Goal: Task Accomplishment & Management: Use online tool/utility

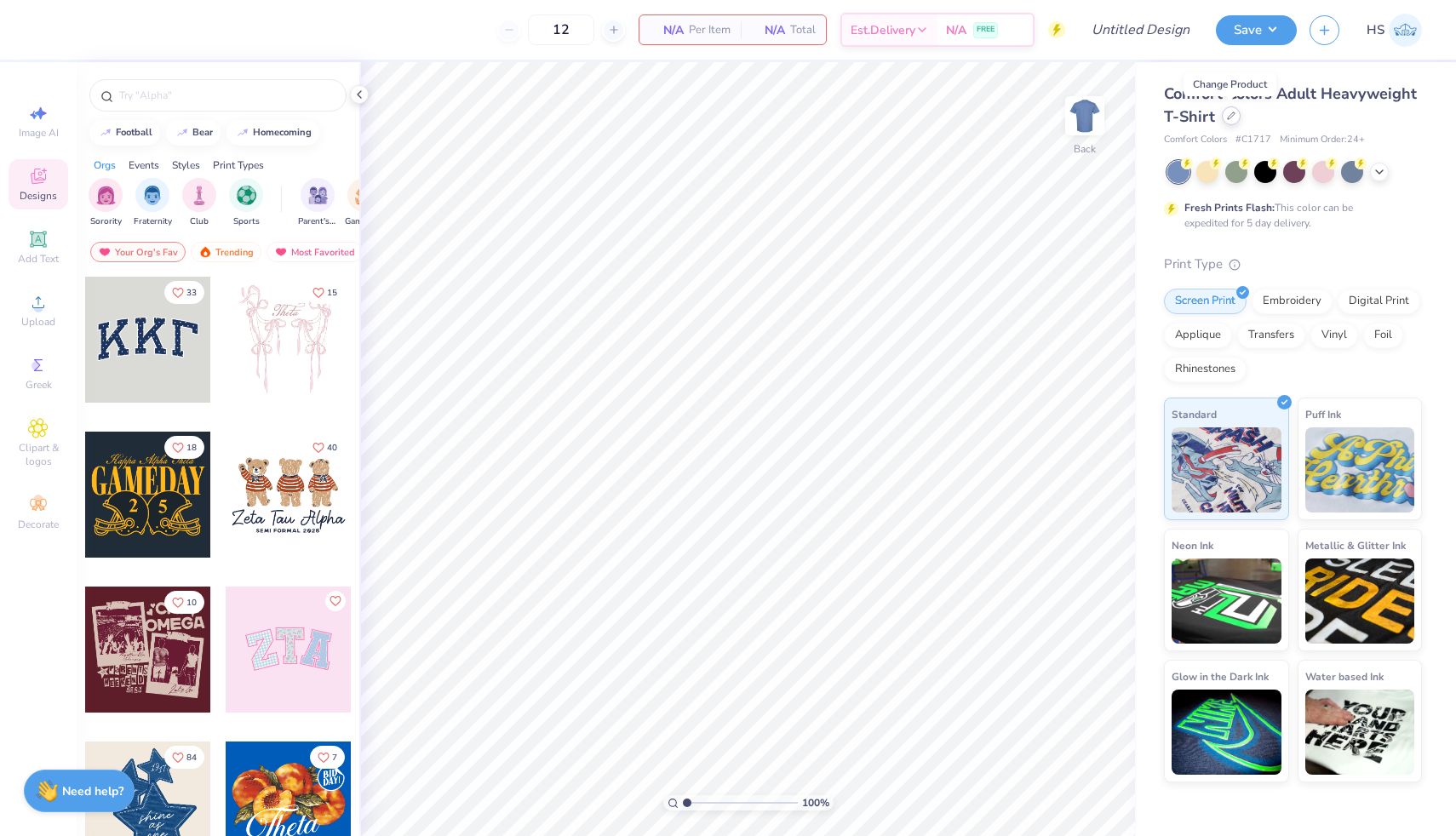
click at [1229, 117] on icon at bounding box center [1230, 115] width 8 height 8
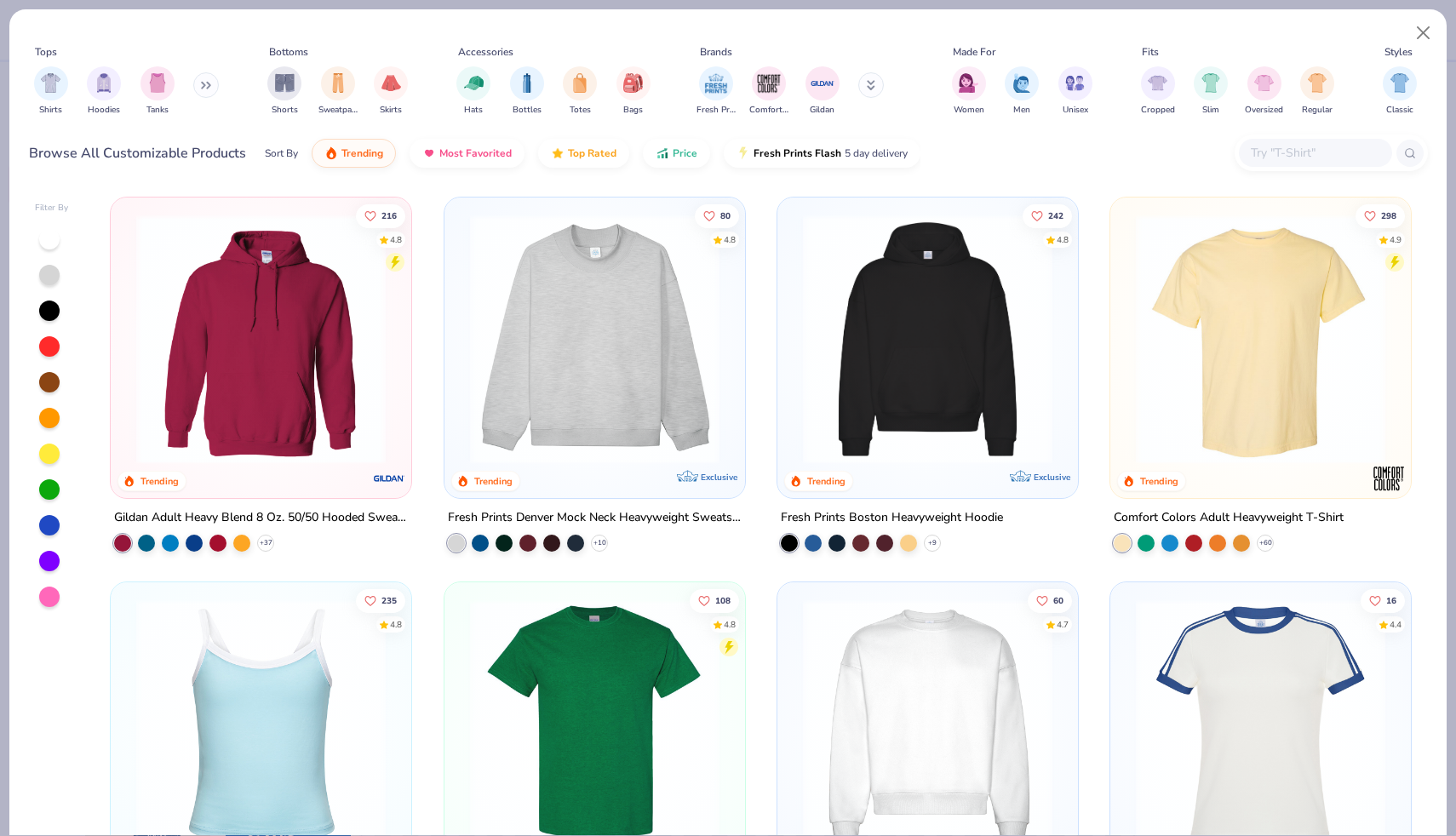
click at [203, 89] on button at bounding box center [206, 85] width 26 height 26
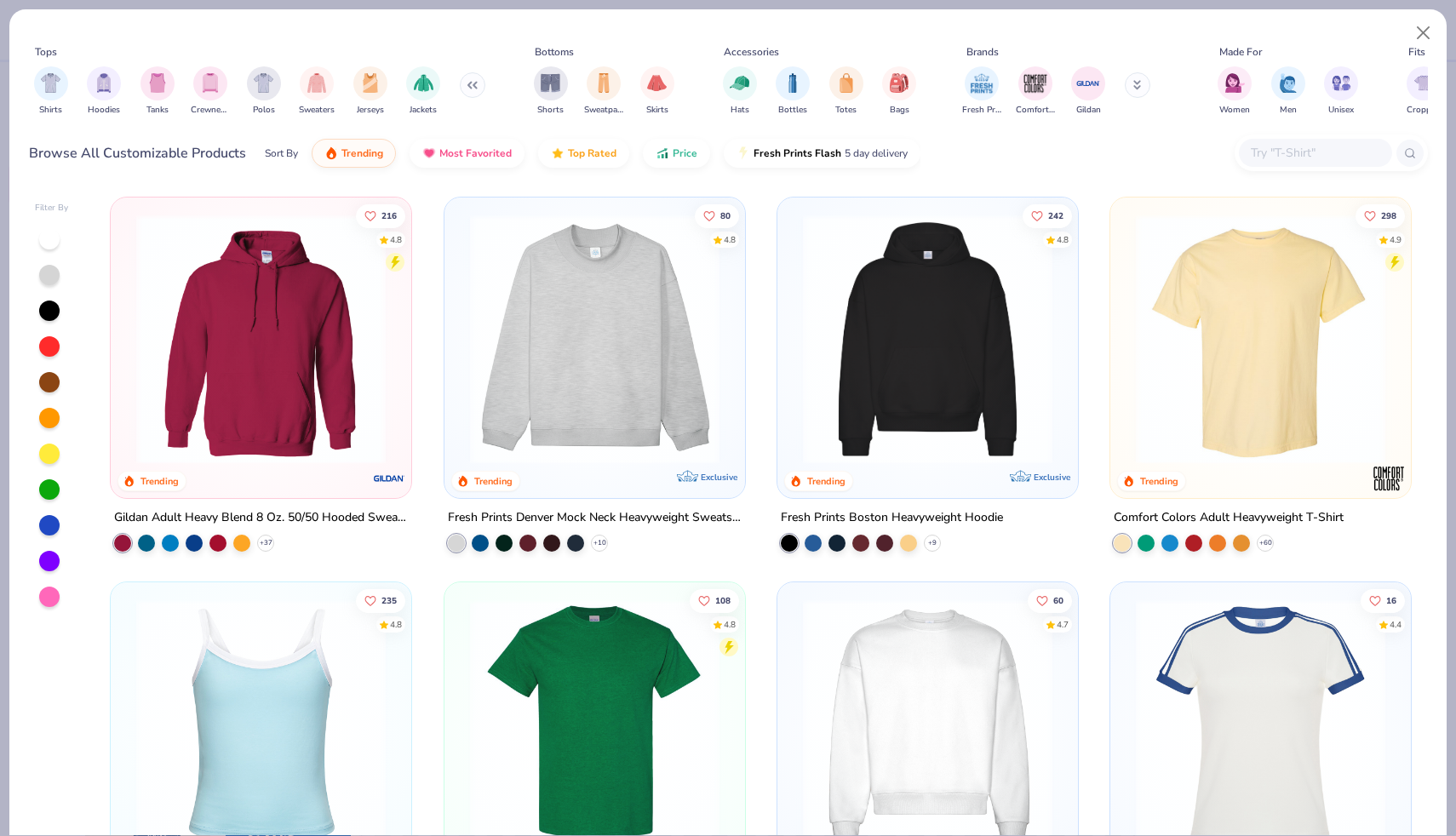
click at [474, 84] on button at bounding box center [473, 85] width 26 height 26
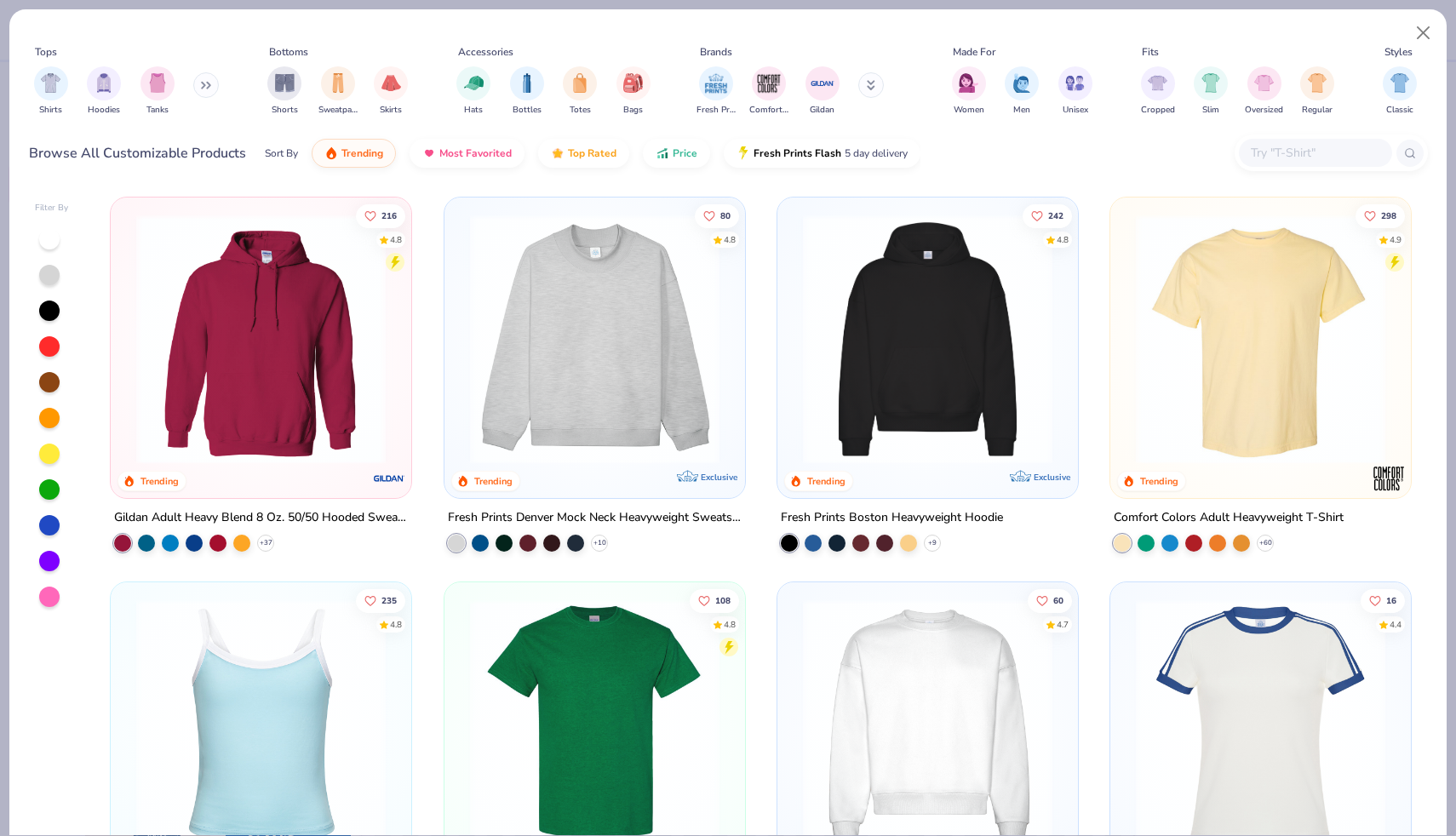
click at [1331, 154] on input "text" at bounding box center [1314, 152] width 131 height 20
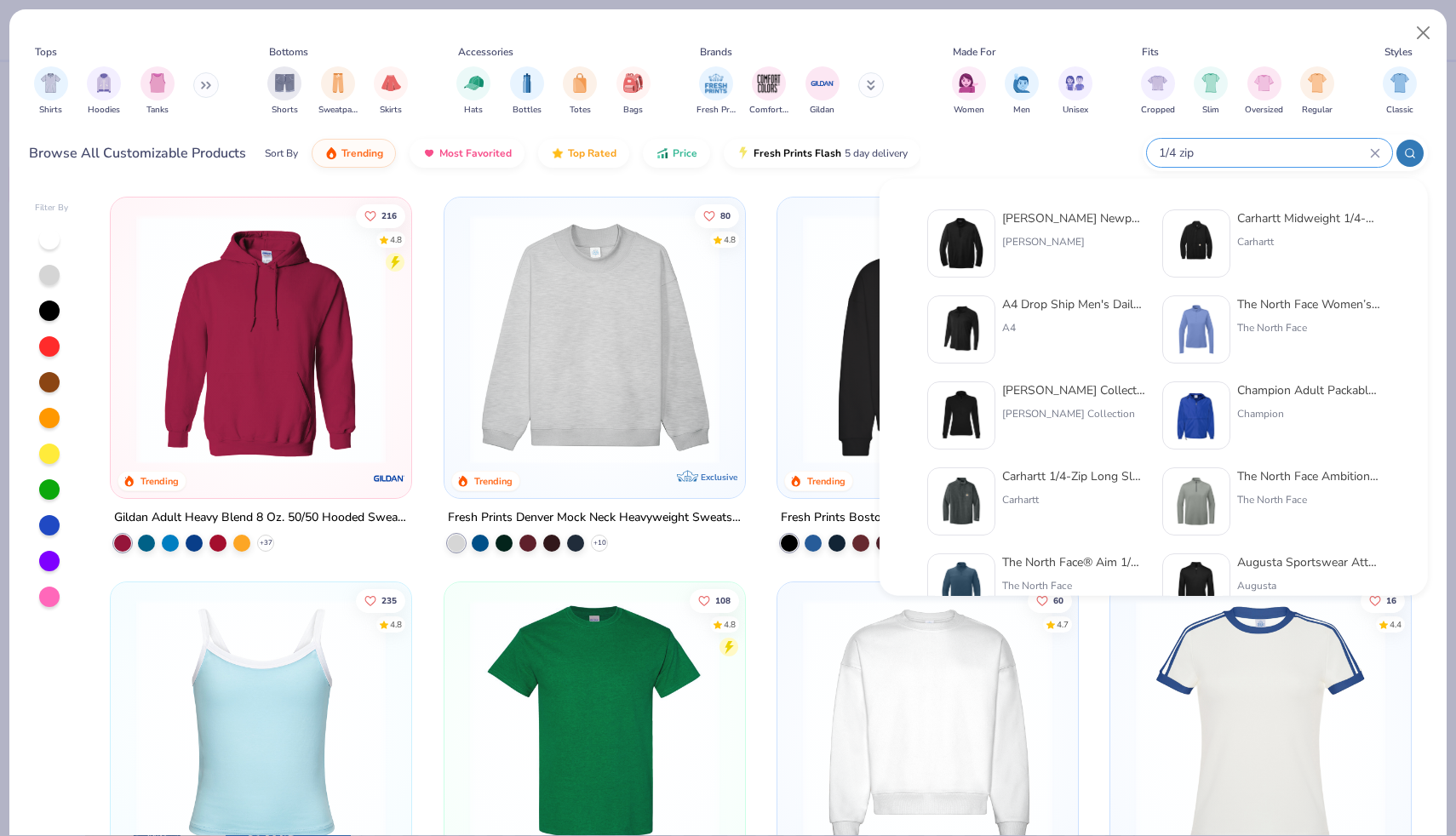
click at [1262, 152] on input "1/4 zip" at bounding box center [1263, 152] width 213 height 20
click at [1404, 154] on icon at bounding box center [1410, 153] width 12 height 12
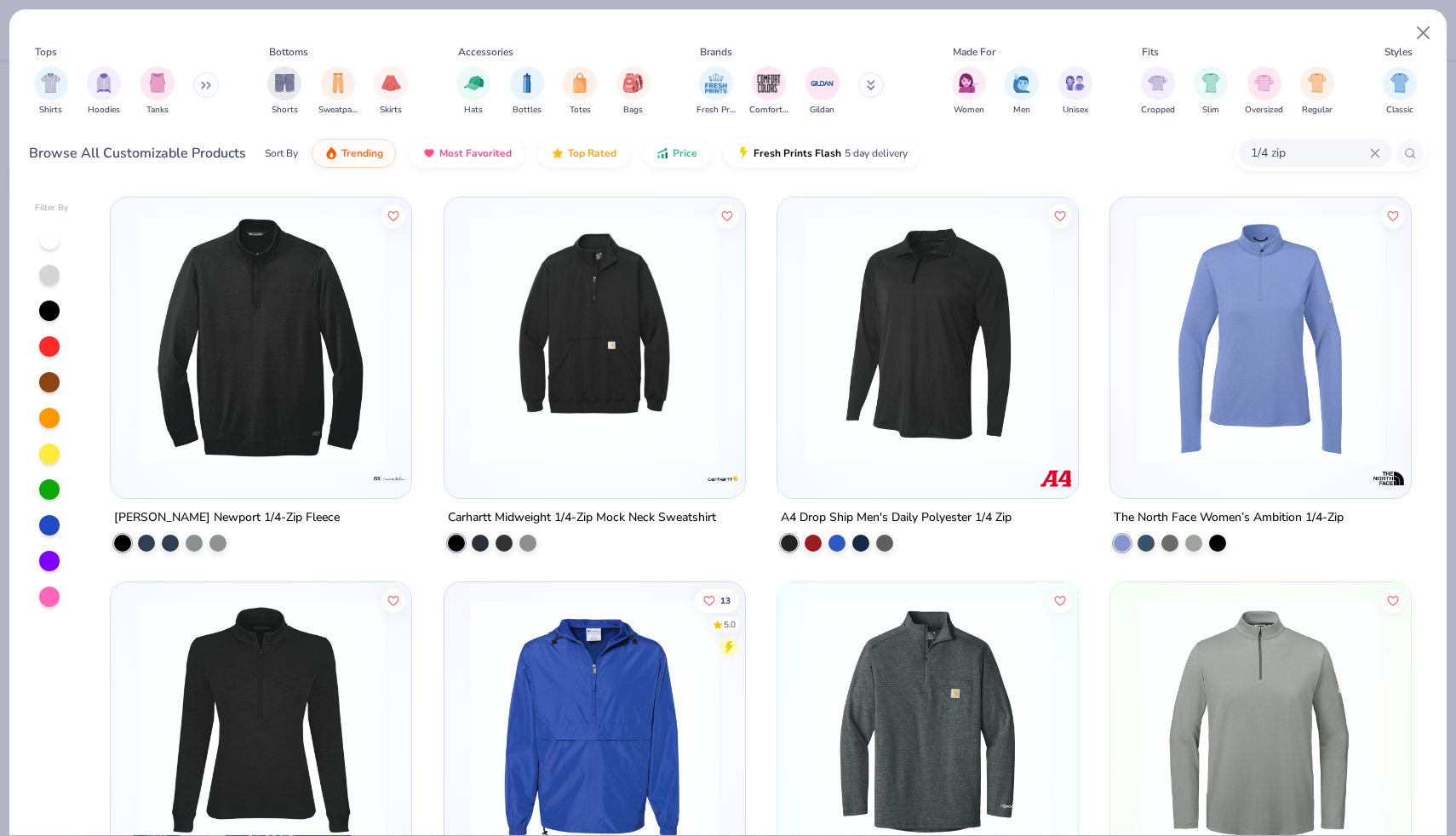
scroll to position [166, 0]
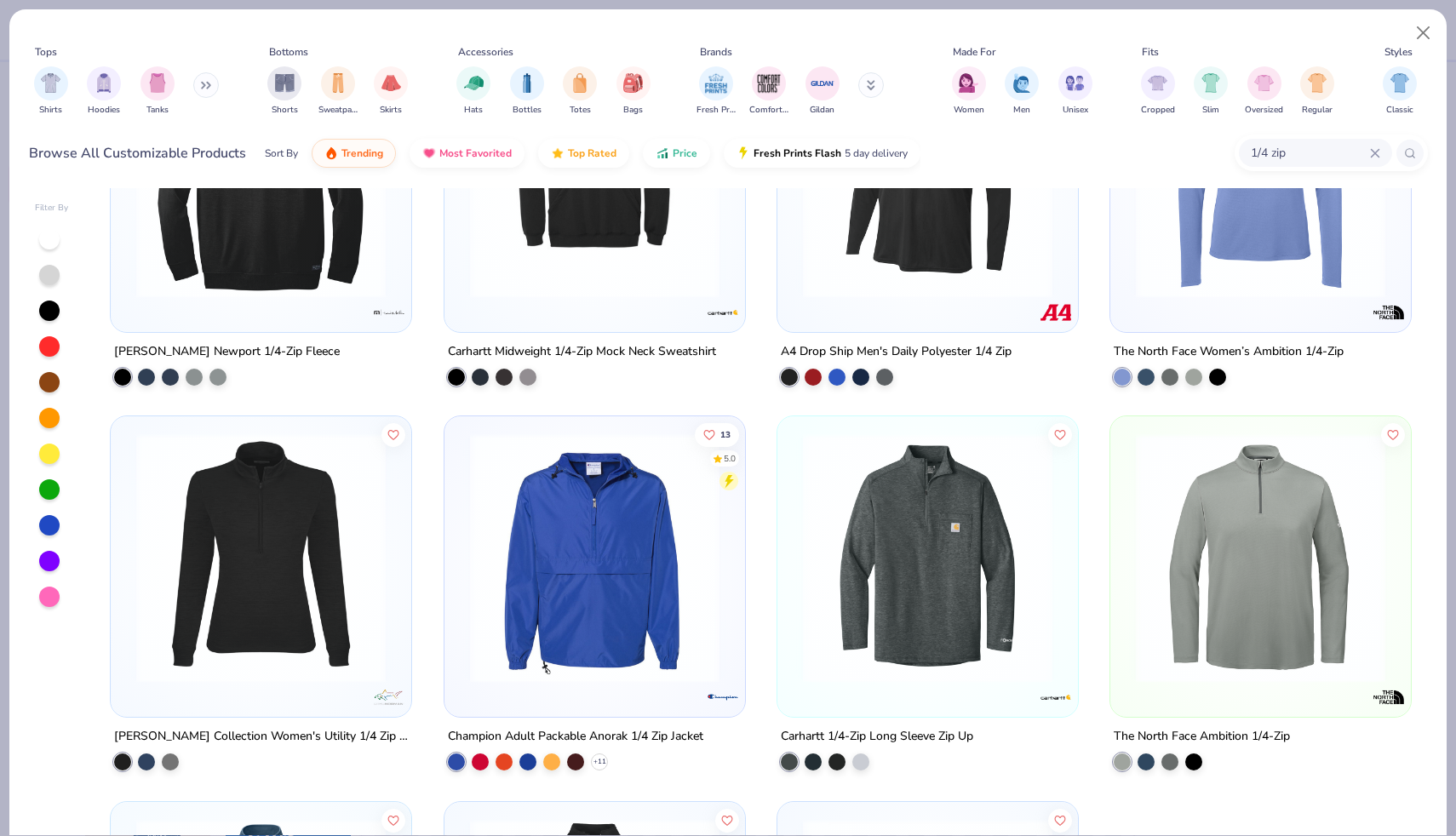
click at [760, 421] on div "[PERSON_NAME] Newport 1/4-Zip Fleece Carhartt Midweight 1/4-Zip Mock Neck Sweat…" at bounding box center [760, 607] width 1302 height 1153
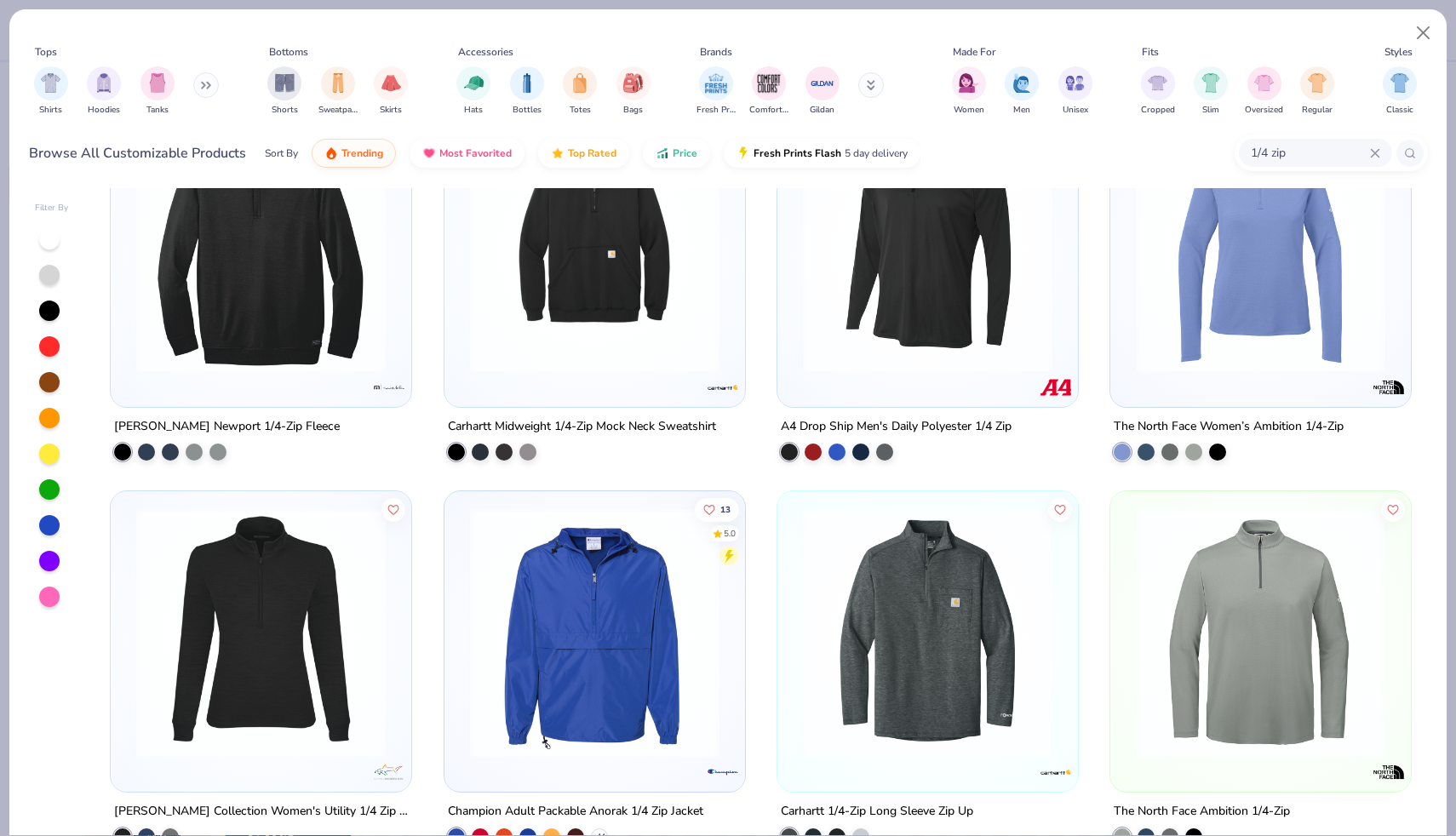
scroll to position [0, 0]
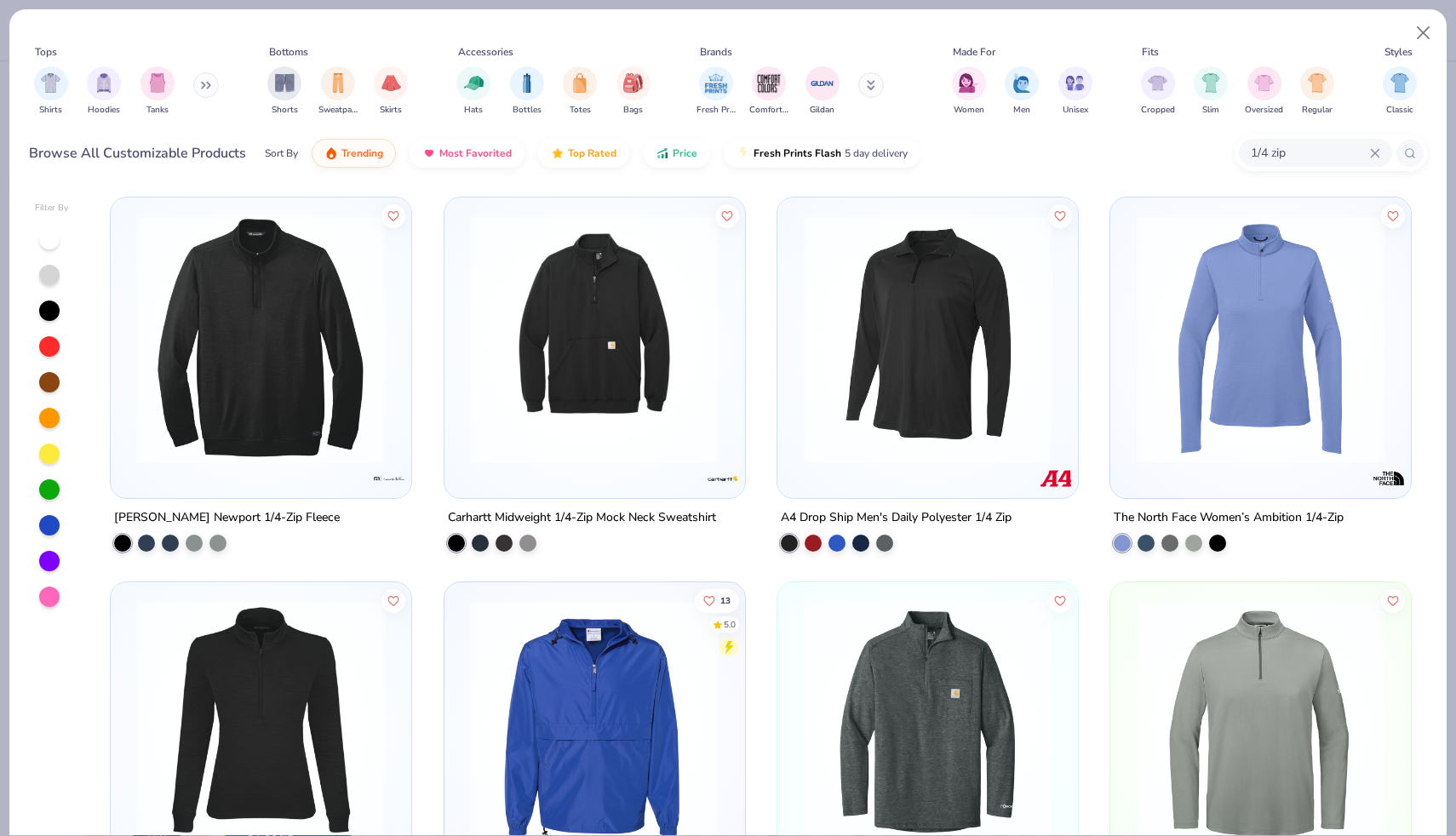
click at [1258, 147] on input "1/4 zip" at bounding box center [1309, 152] width 121 height 20
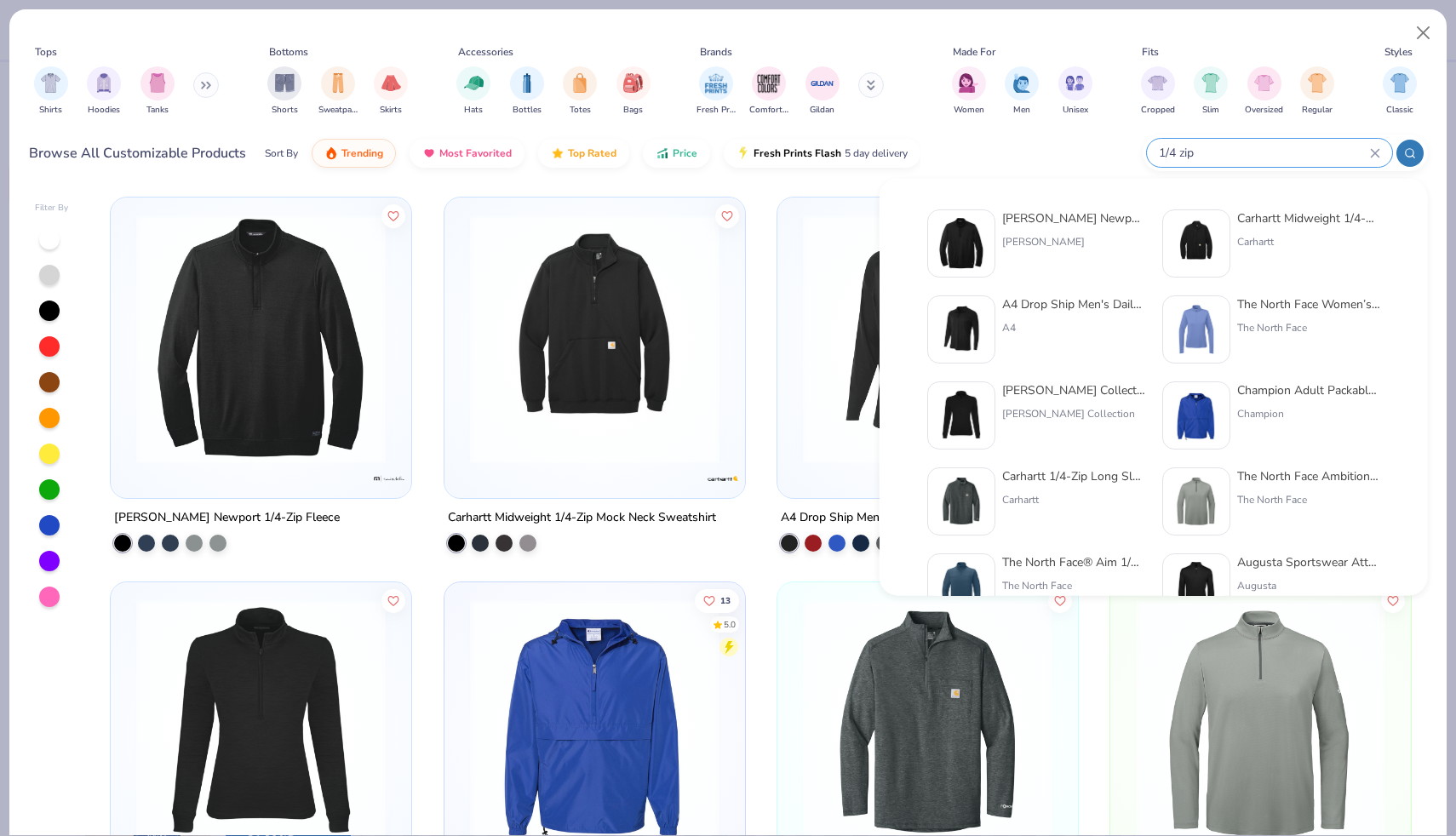
drag, startPoint x: 1174, startPoint y: 150, endPoint x: 1159, endPoint y: 150, distance: 15.0
click at [1159, 150] on input "1/4 zip" at bounding box center [1263, 152] width 213 height 20
click at [1205, 157] on input "1/4 zip" at bounding box center [1263, 152] width 213 height 20
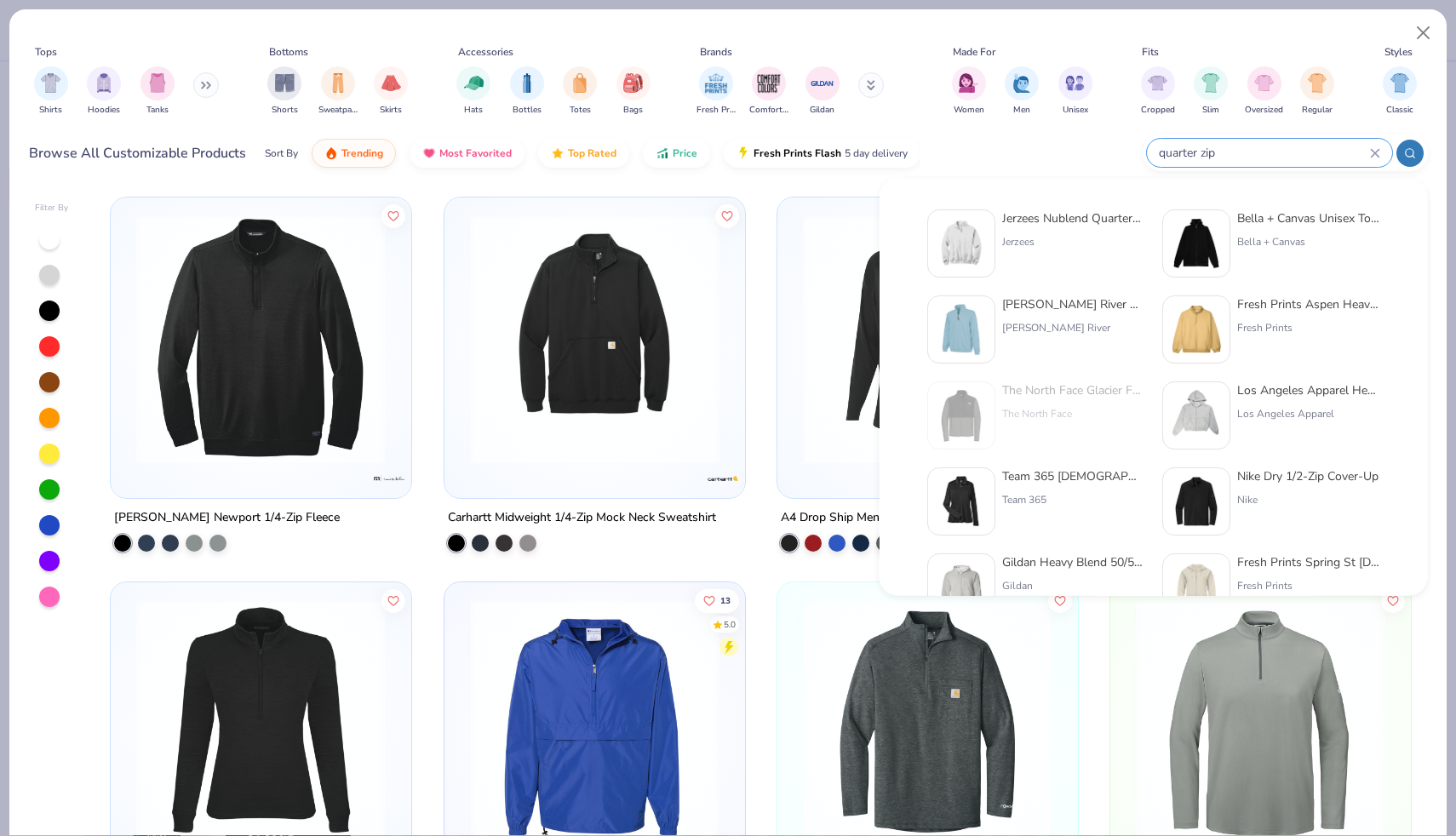
type input "quarter zip"
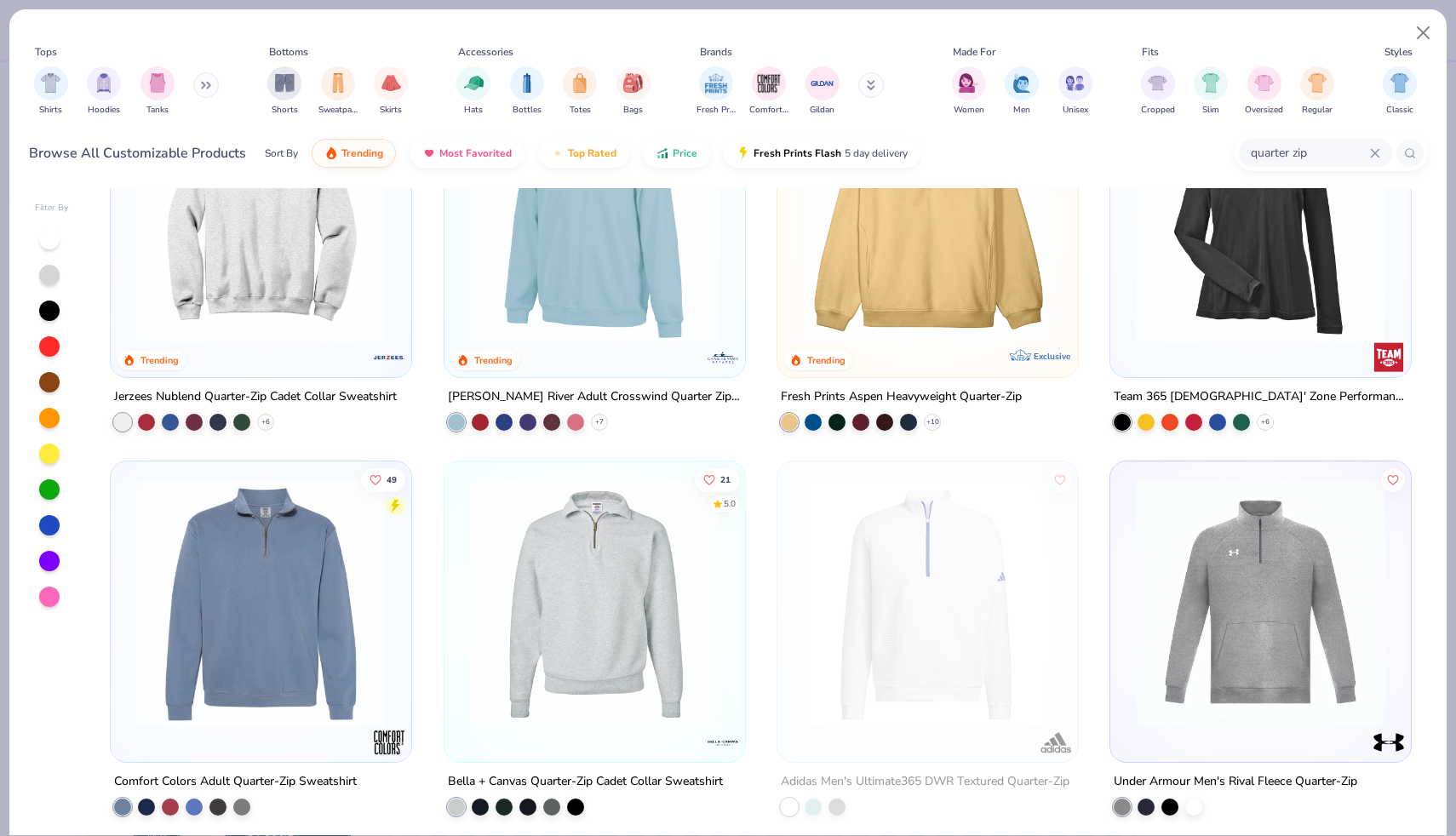
scroll to position [120, 0]
click at [313, 220] on img at bounding box center [261, 219] width 266 height 250
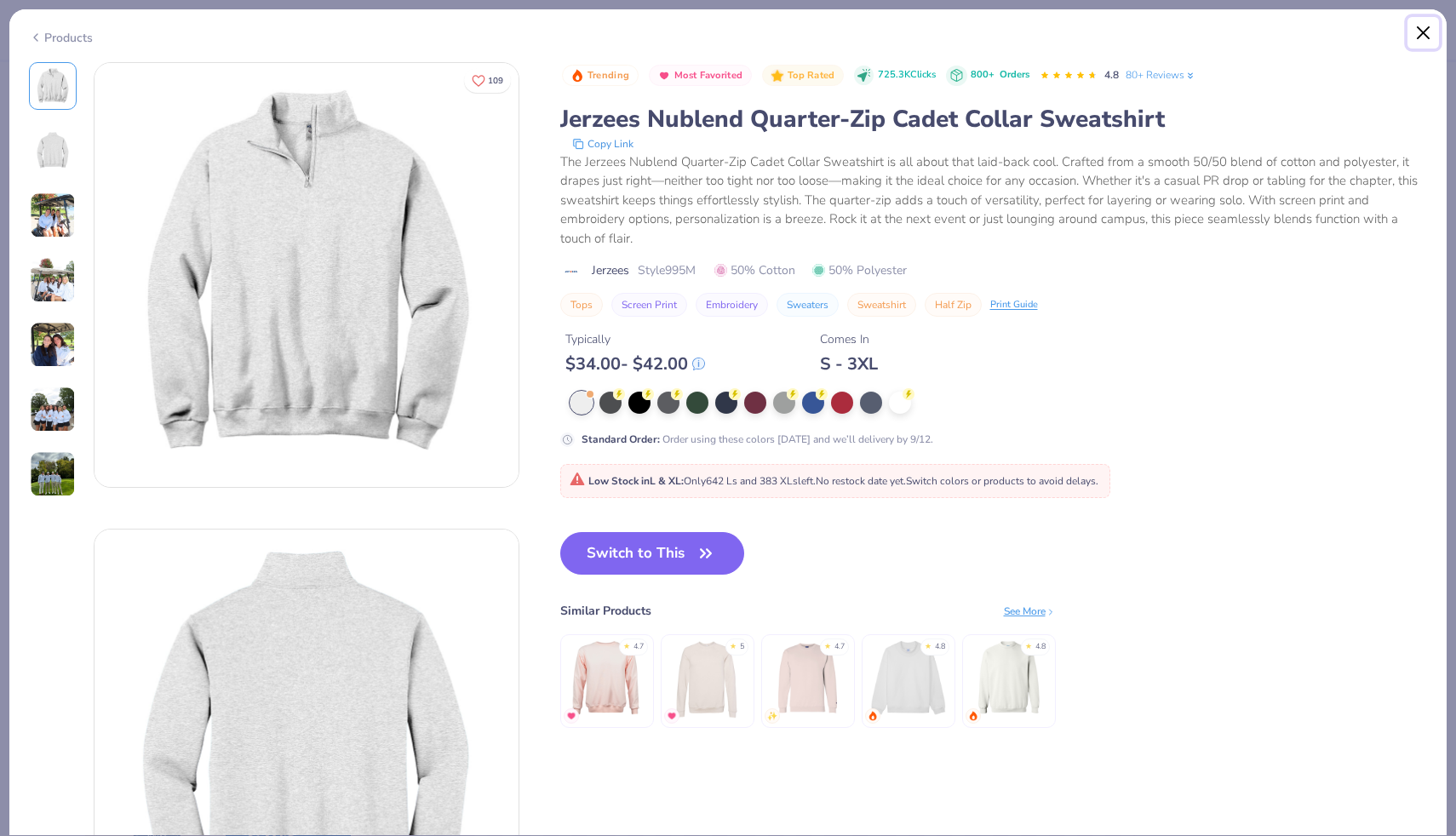
click at [1423, 33] on button "Close" at bounding box center [1423, 33] width 32 height 33
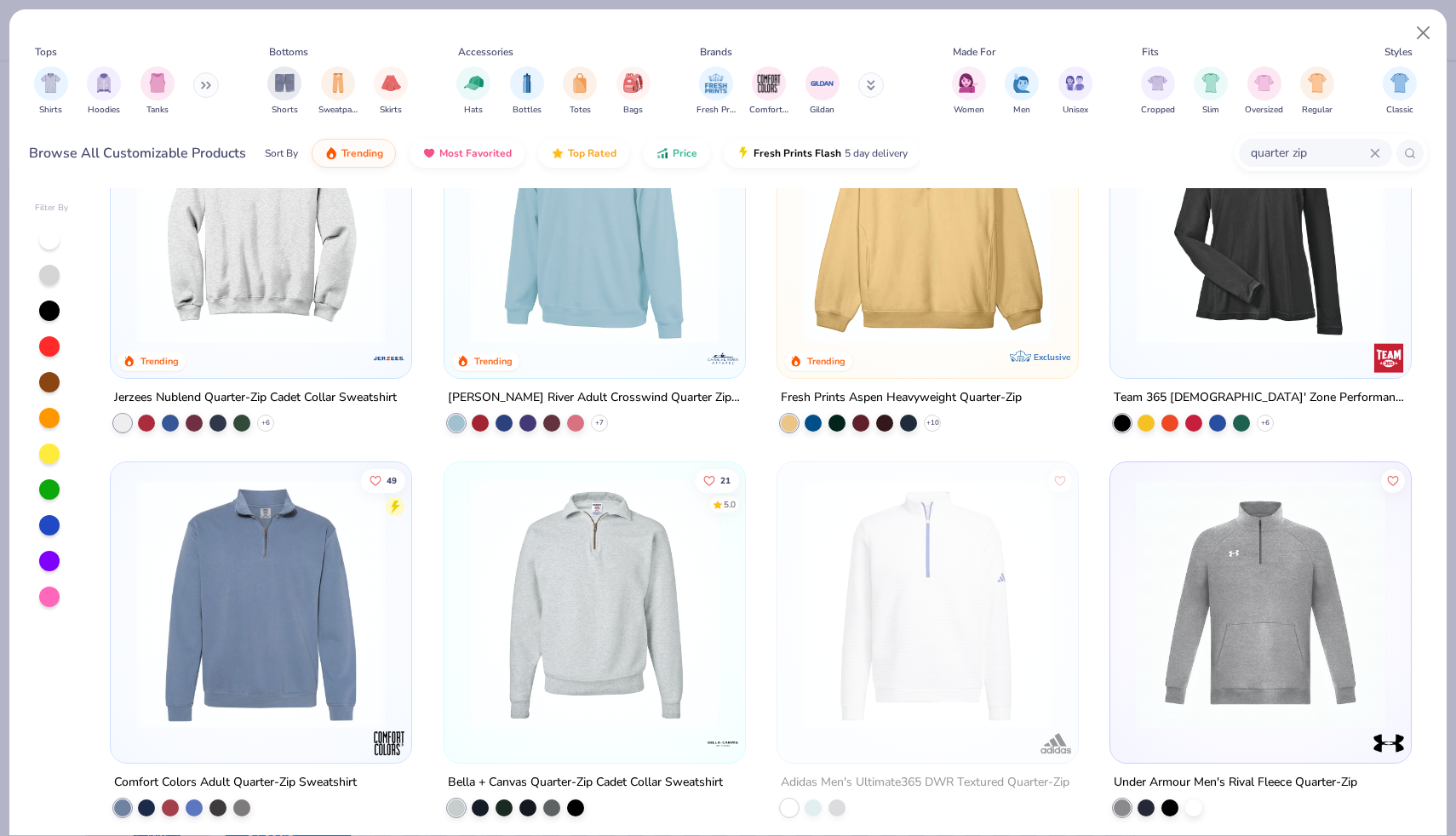
click at [326, 645] on img at bounding box center [261, 604] width 266 height 250
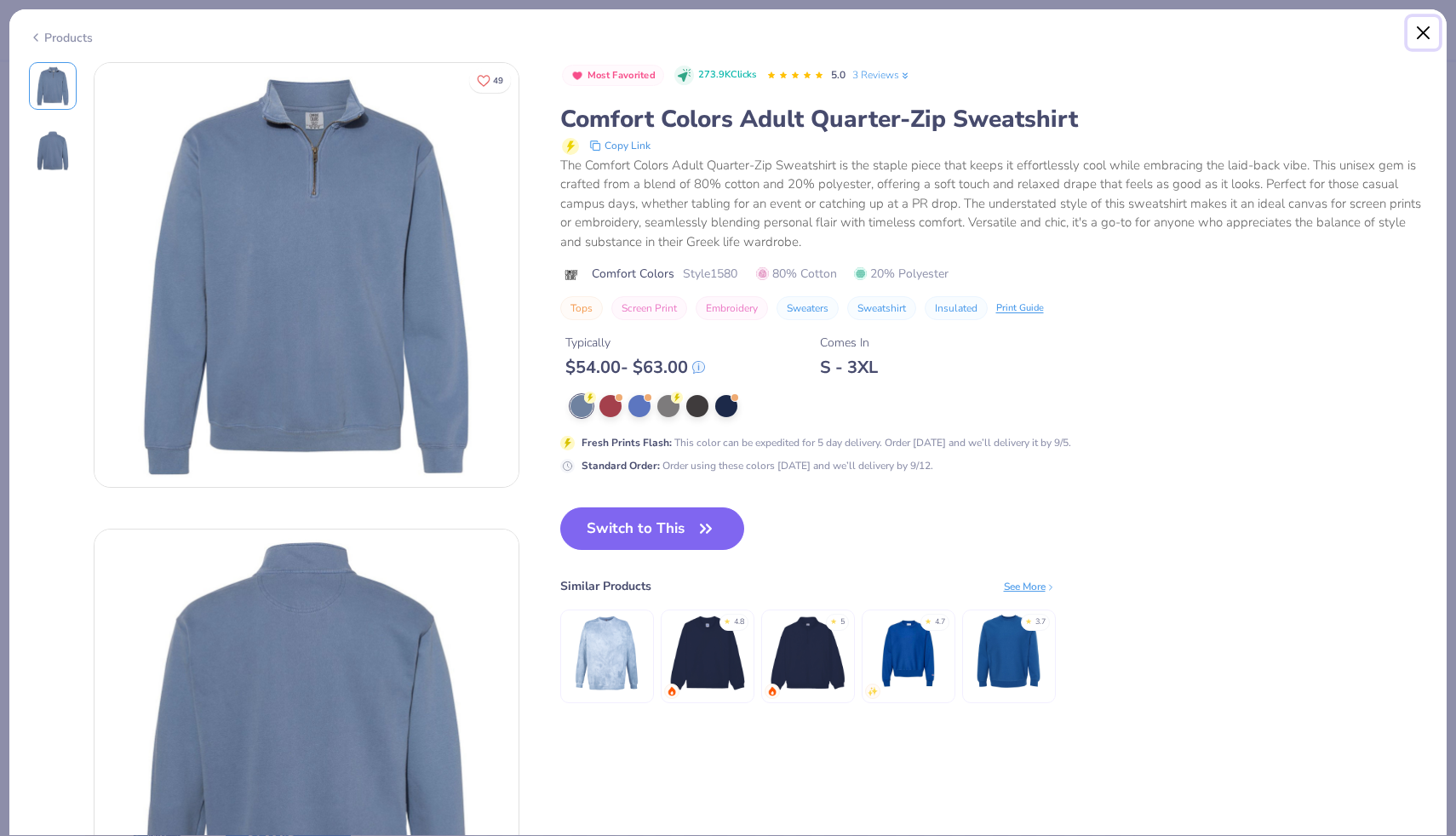
click at [1418, 33] on button "Close" at bounding box center [1423, 33] width 32 height 33
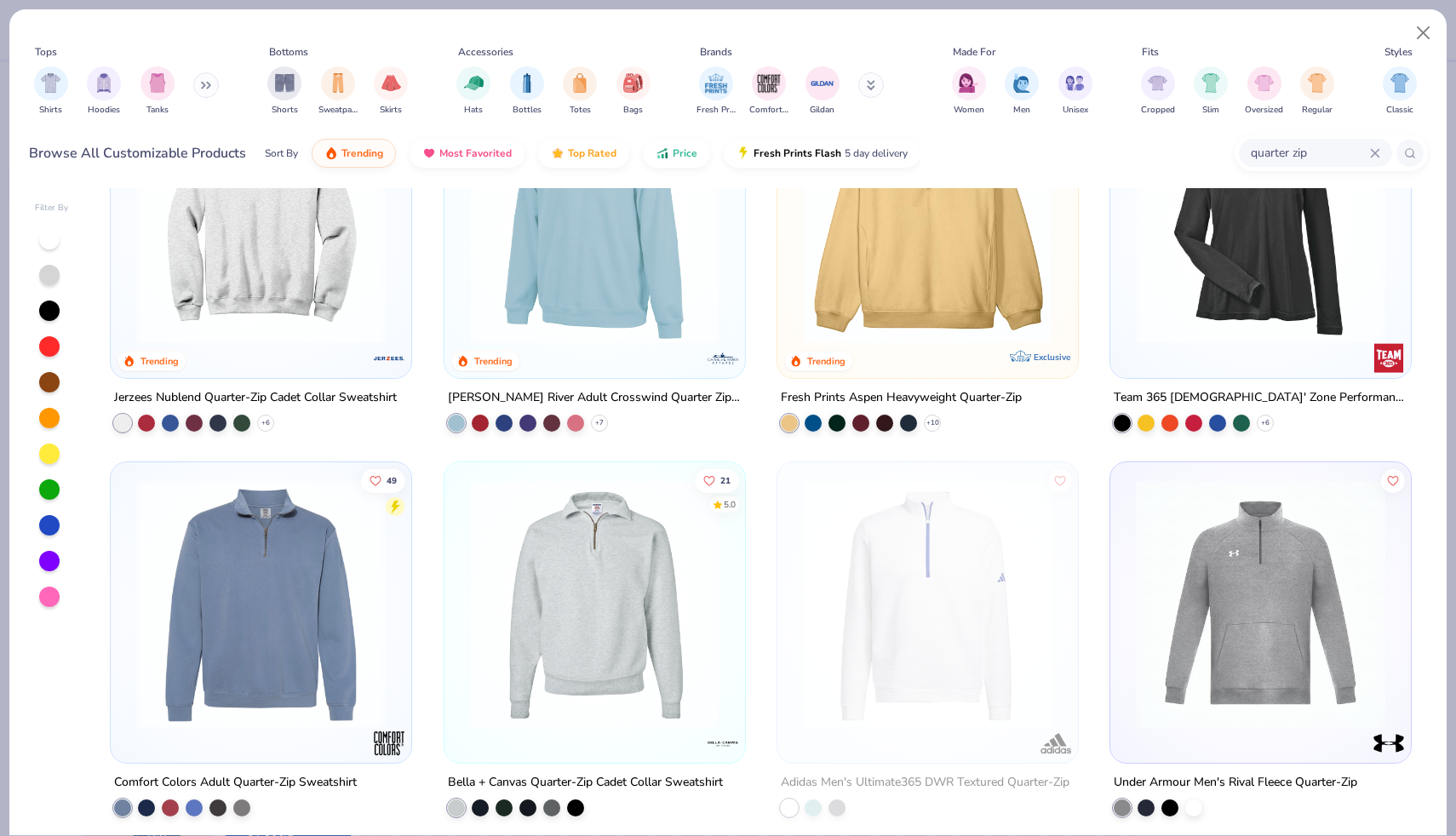
click at [596, 300] on img at bounding box center [594, 219] width 266 height 250
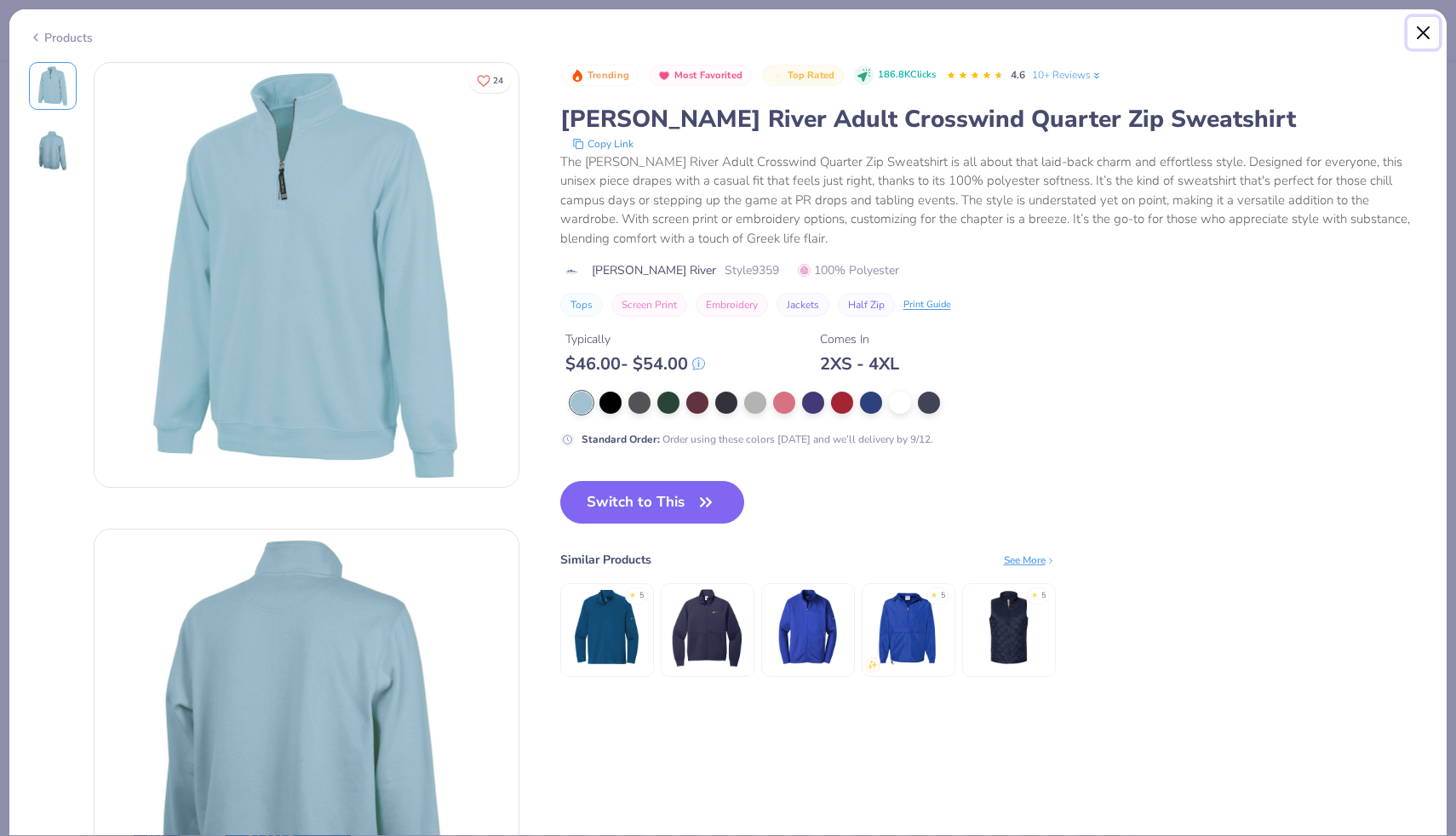
click at [1422, 28] on button "Close" at bounding box center [1423, 33] width 32 height 33
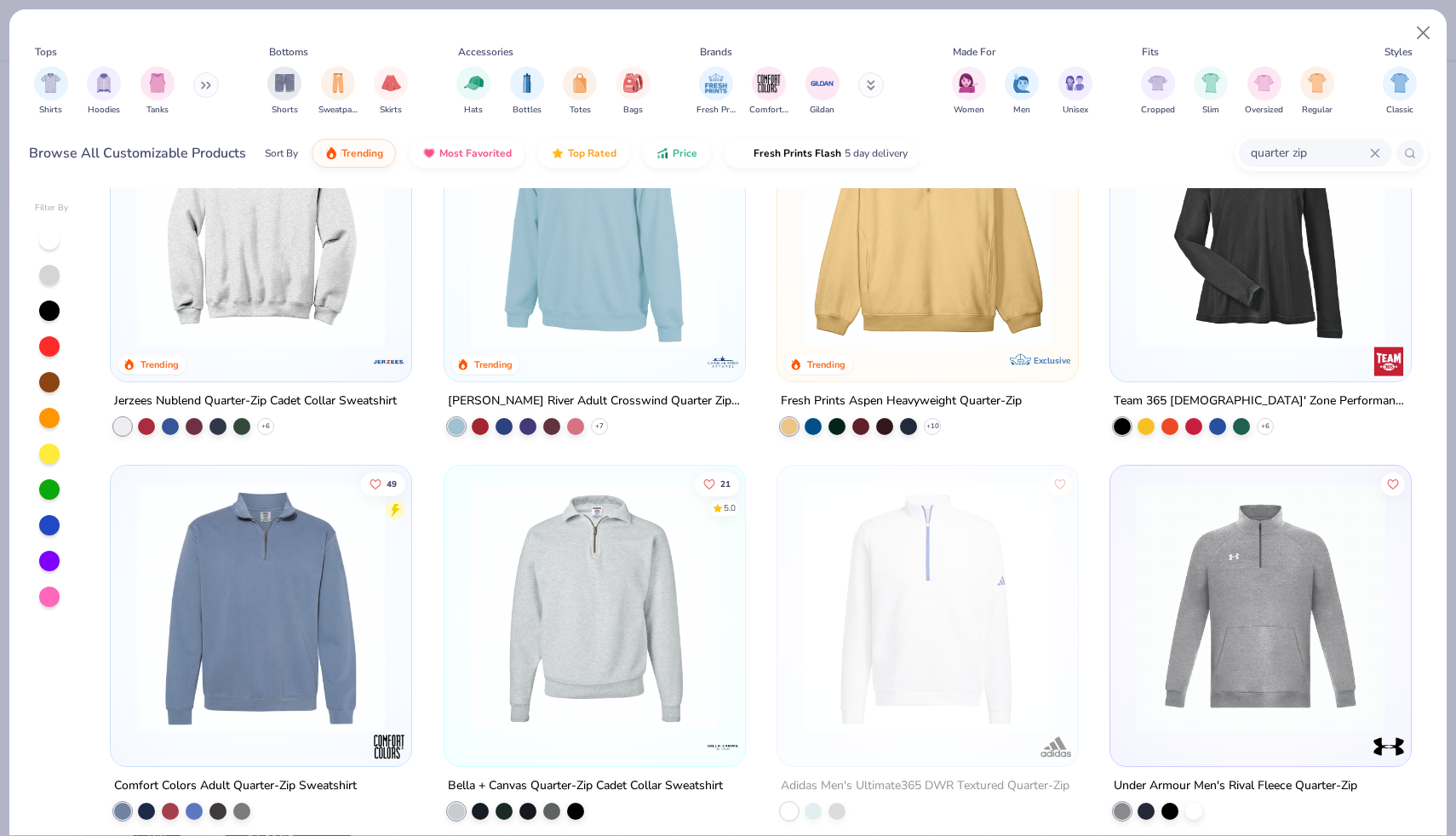
scroll to position [118, 0]
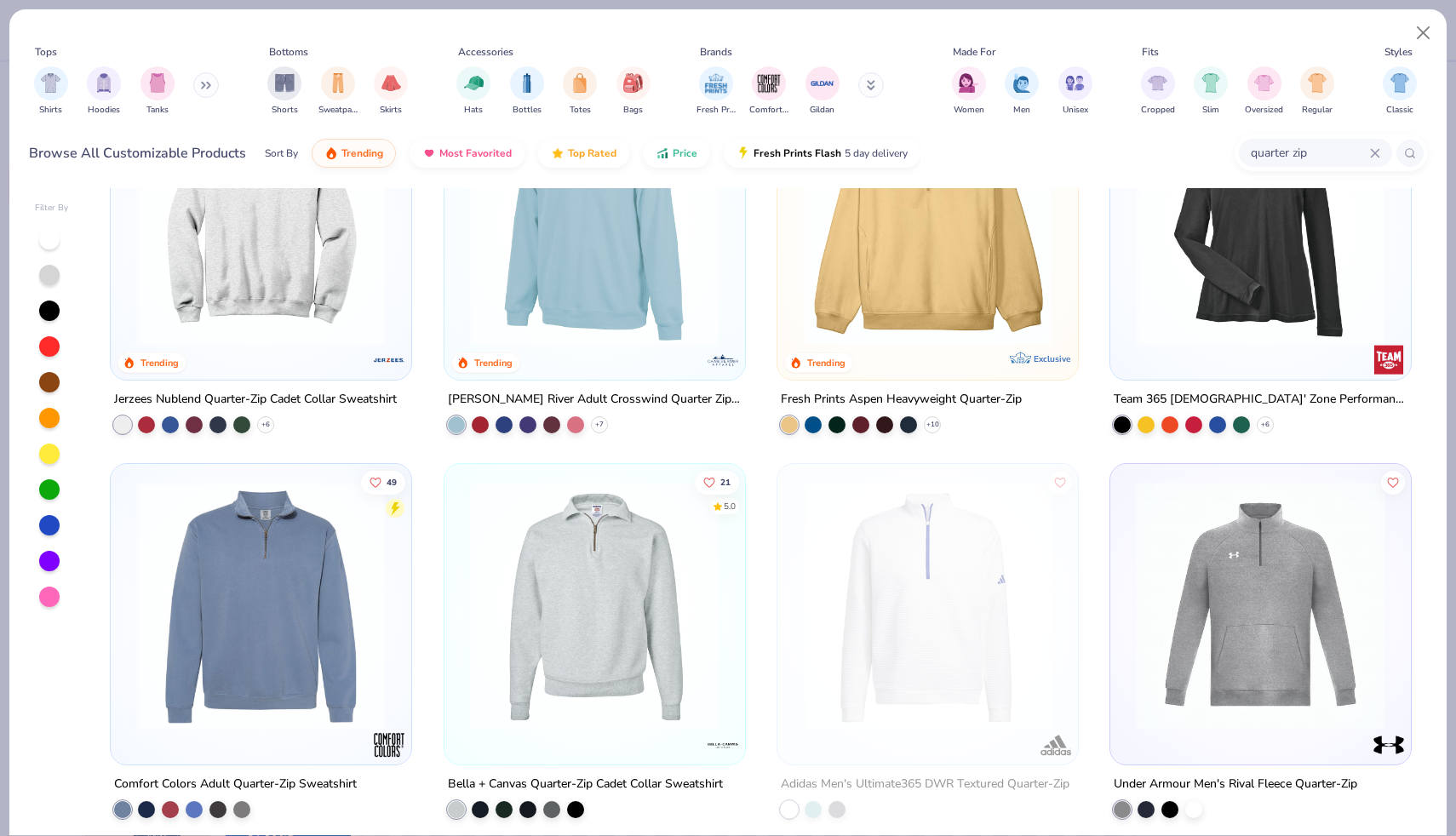
click at [865, 309] on img at bounding box center [927, 221] width 266 height 250
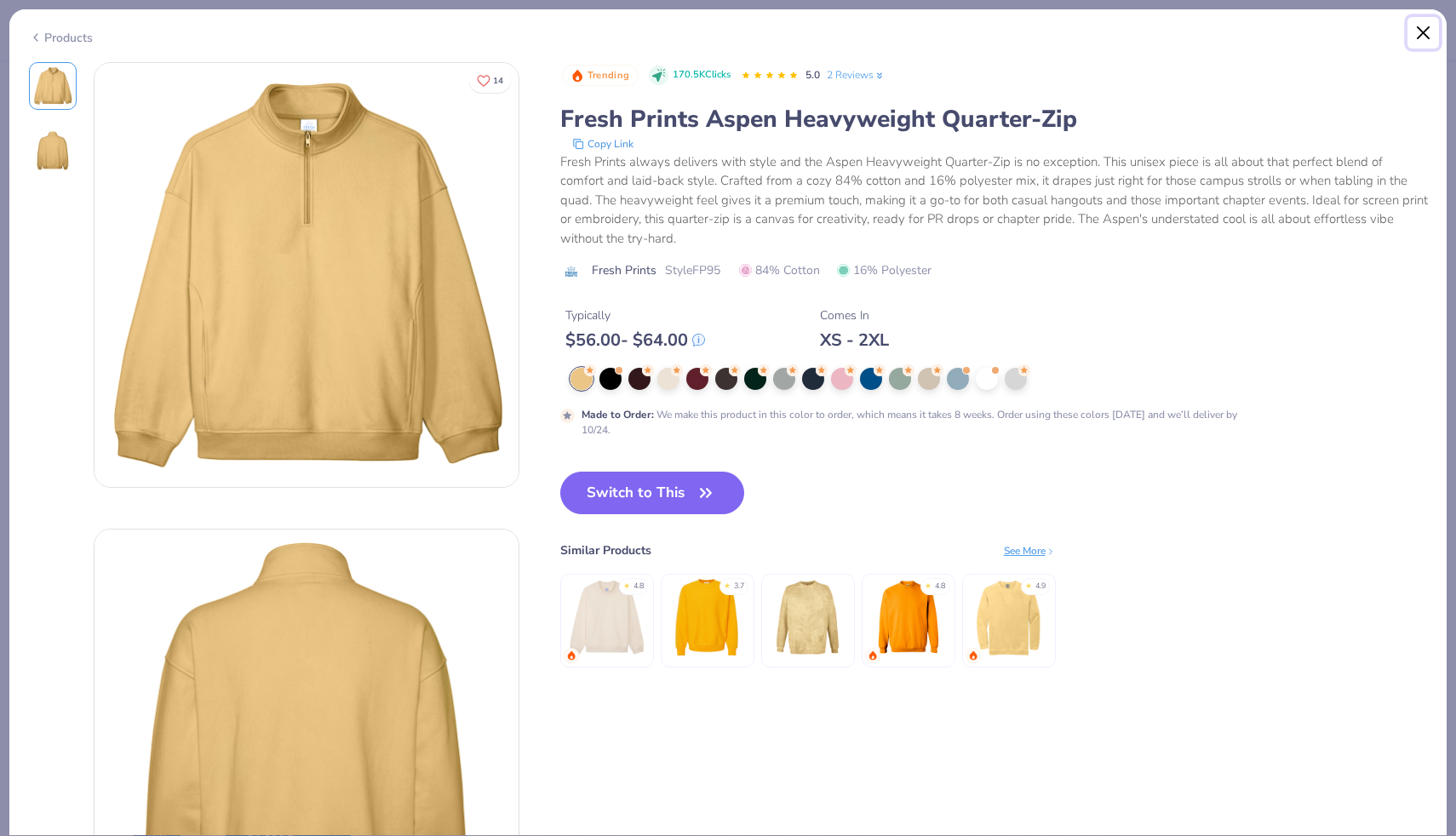
click at [1420, 37] on button "Close" at bounding box center [1423, 33] width 32 height 33
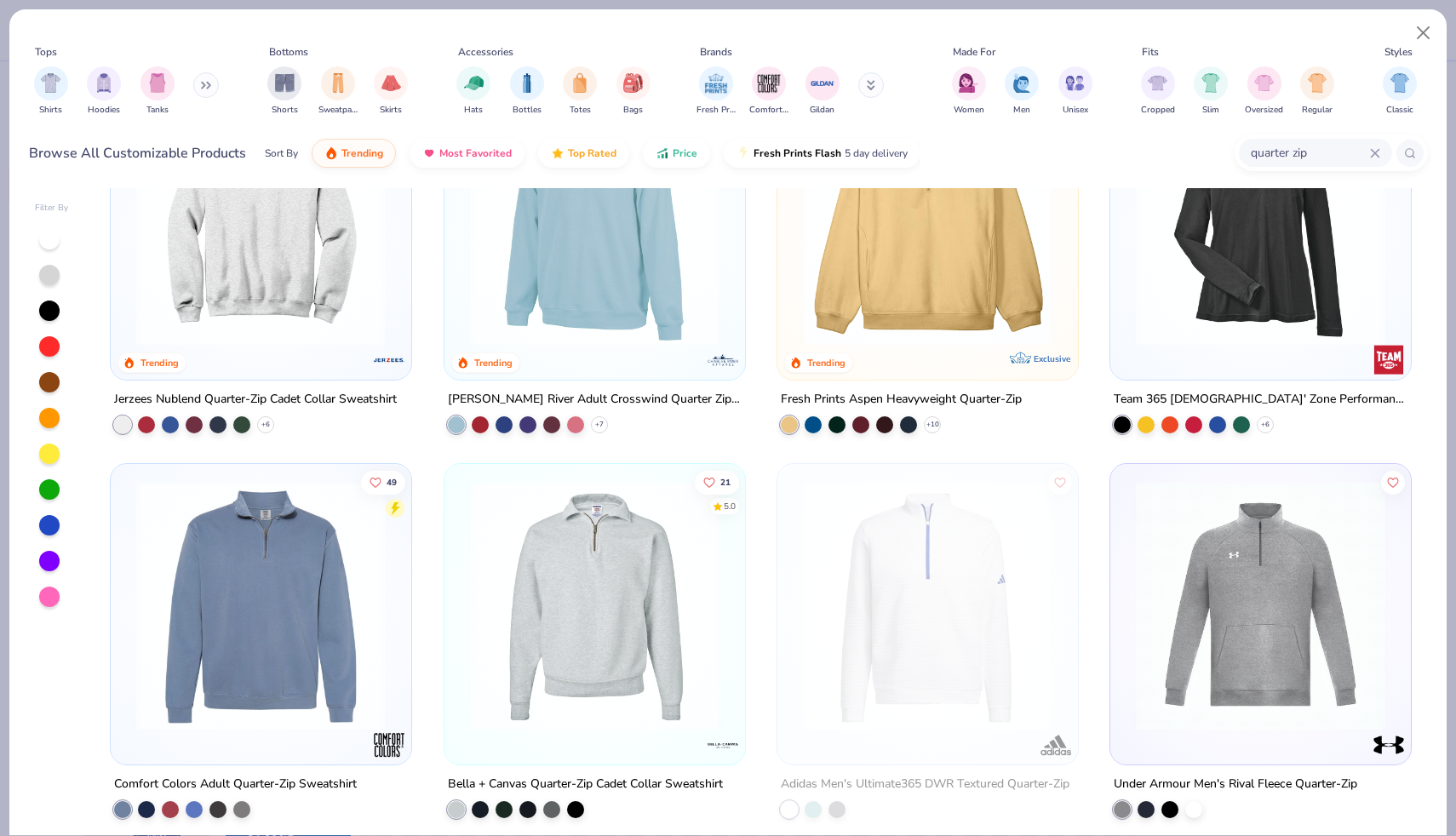
click at [561, 620] on img at bounding box center [594, 606] width 266 height 250
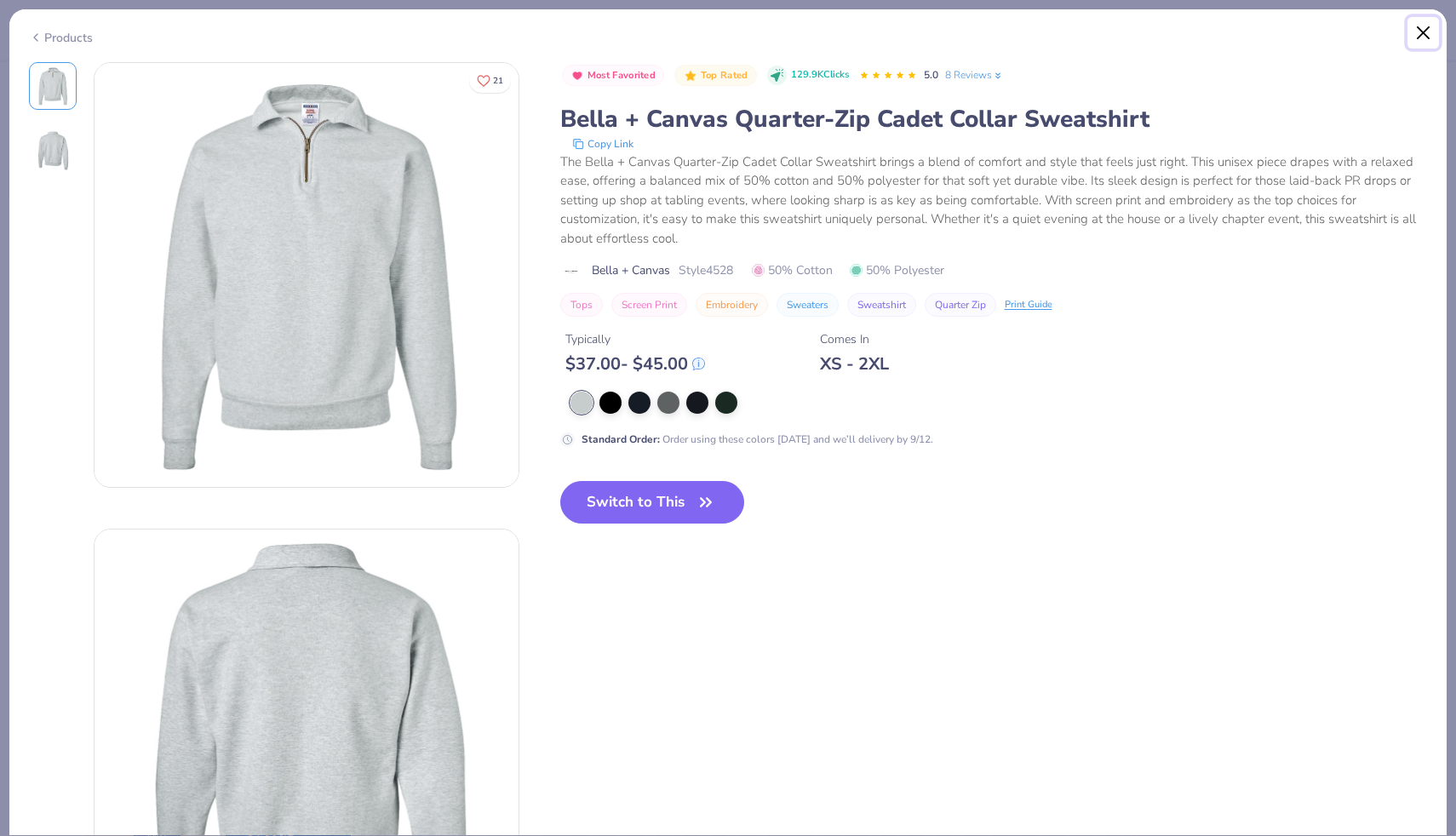
click at [1426, 35] on button "Close" at bounding box center [1423, 33] width 32 height 33
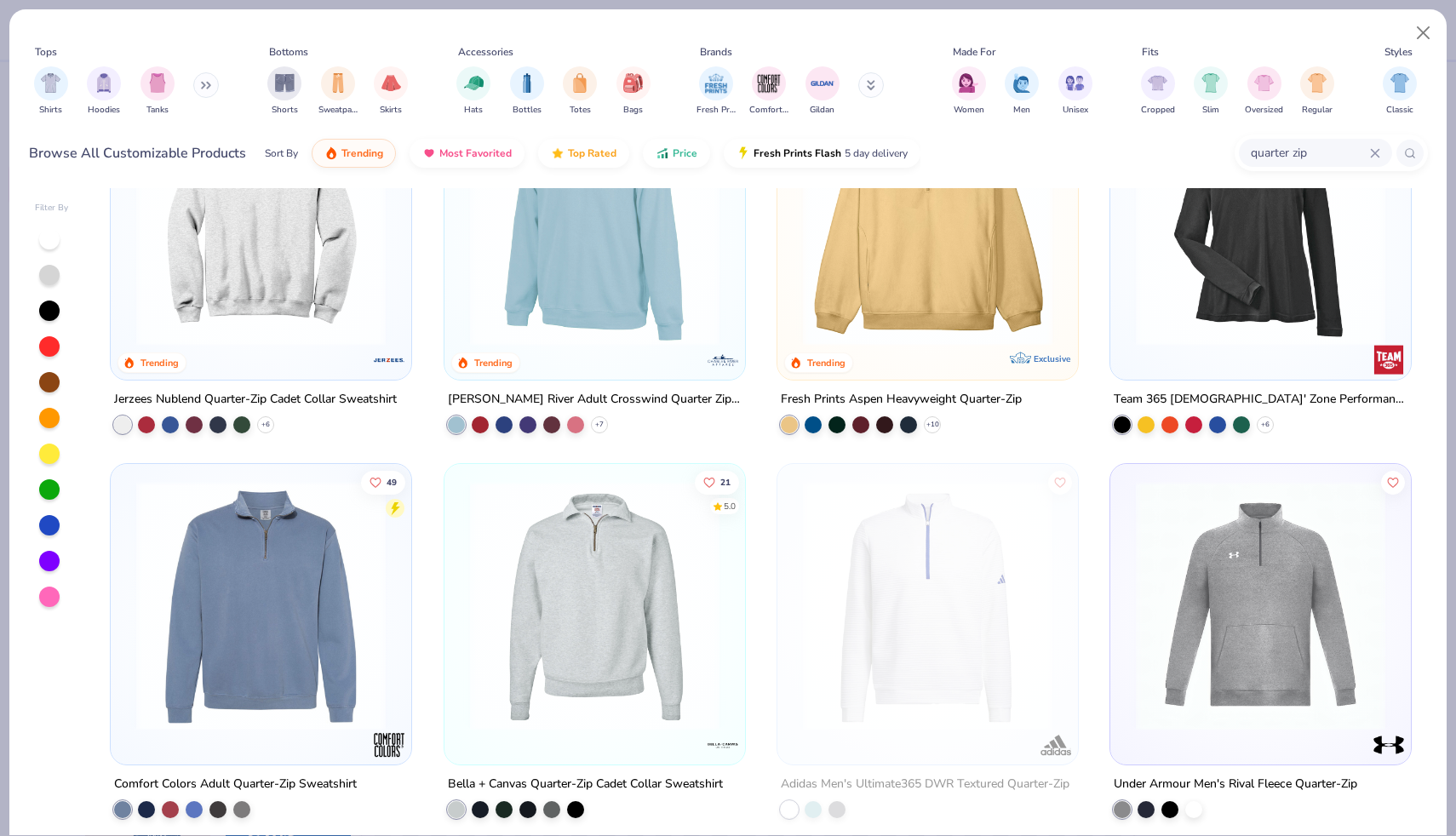
click at [328, 330] on img at bounding box center [261, 221] width 266 height 250
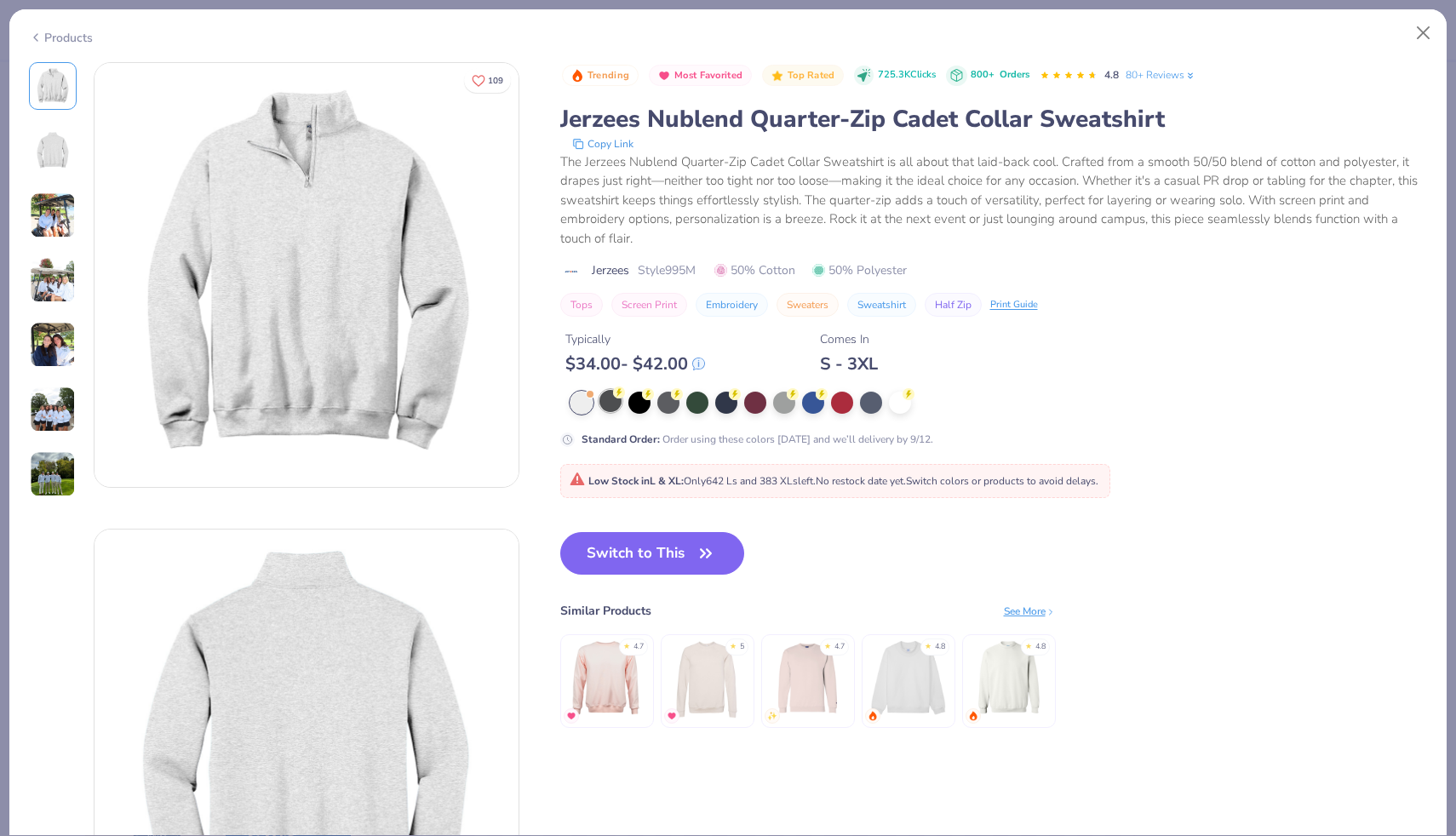
click at [617, 411] on div at bounding box center [610, 401] width 22 height 22
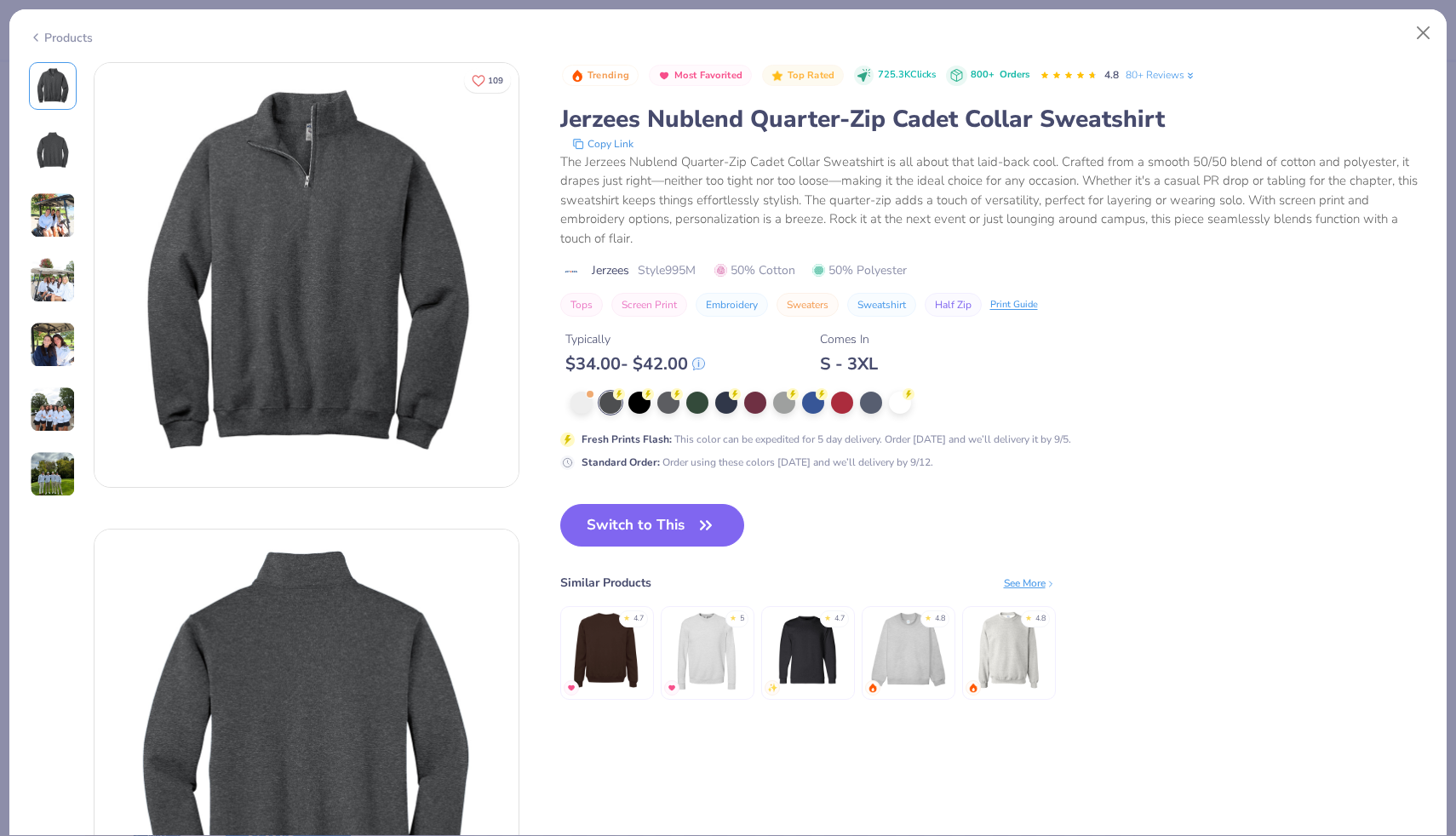
click at [46, 219] on img at bounding box center [53, 216] width 46 height 46
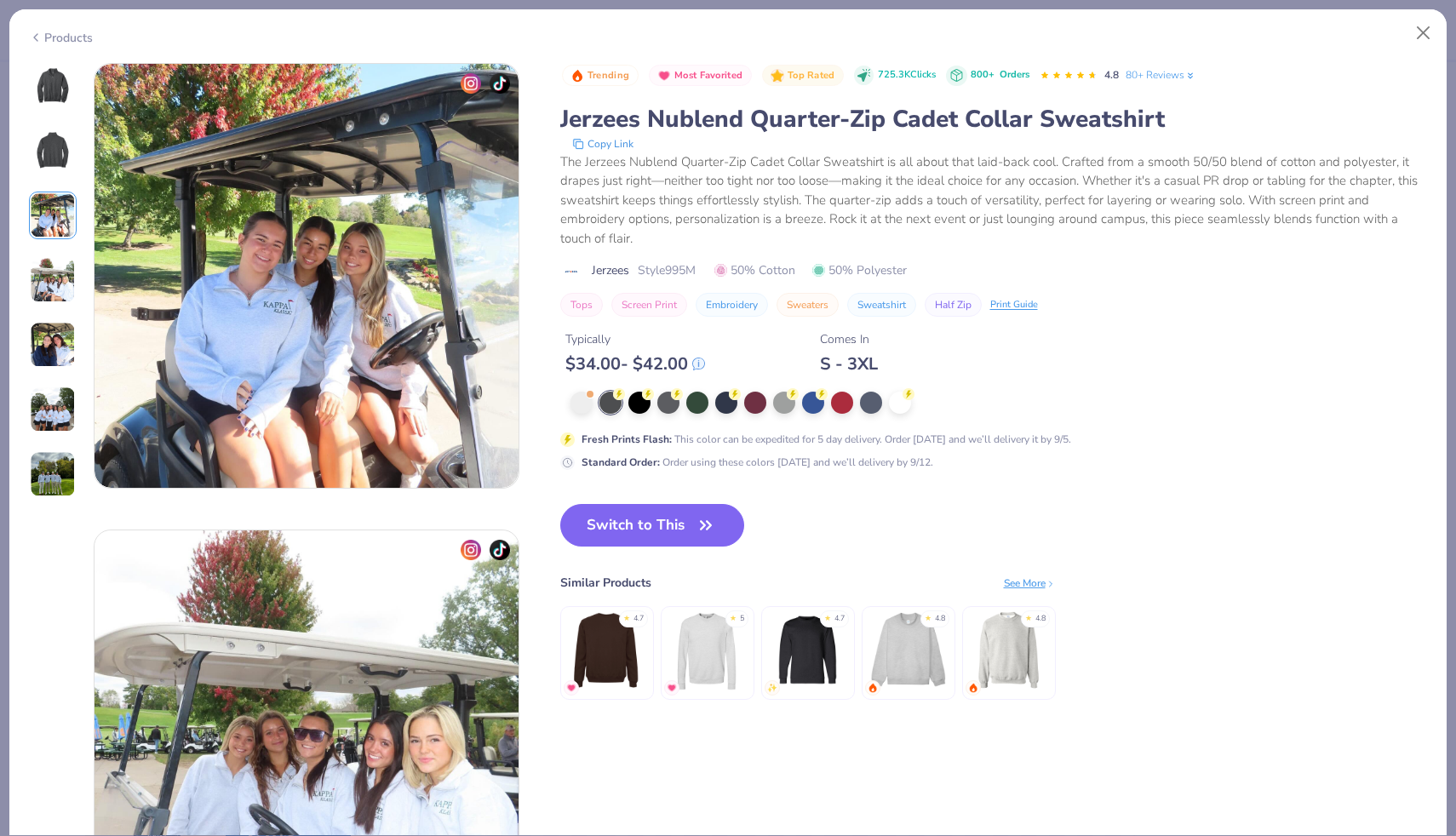
scroll to position [934, 0]
click at [51, 271] on img at bounding box center [53, 281] width 46 height 46
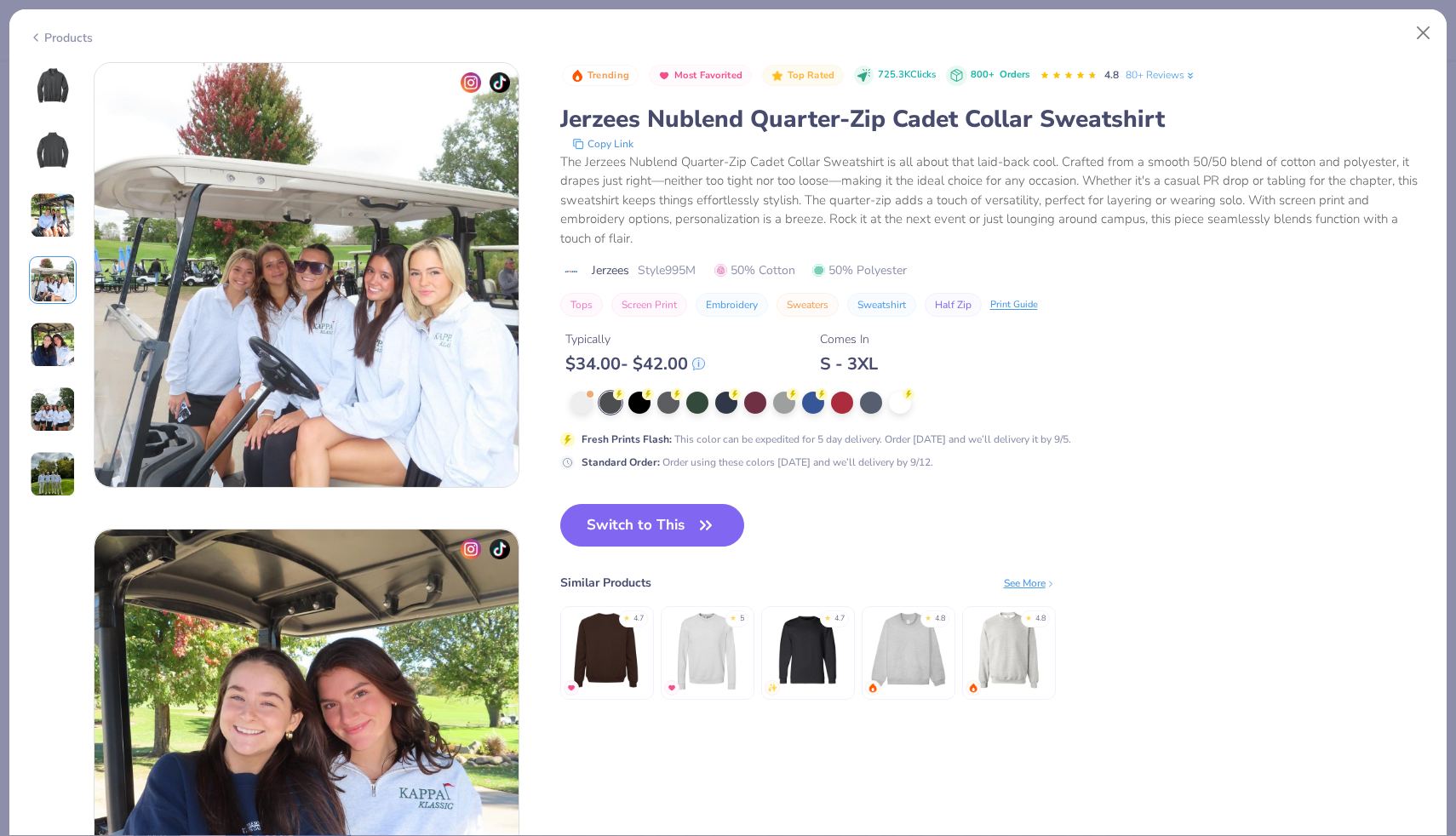
click at [57, 343] on img at bounding box center [53, 346] width 46 height 46
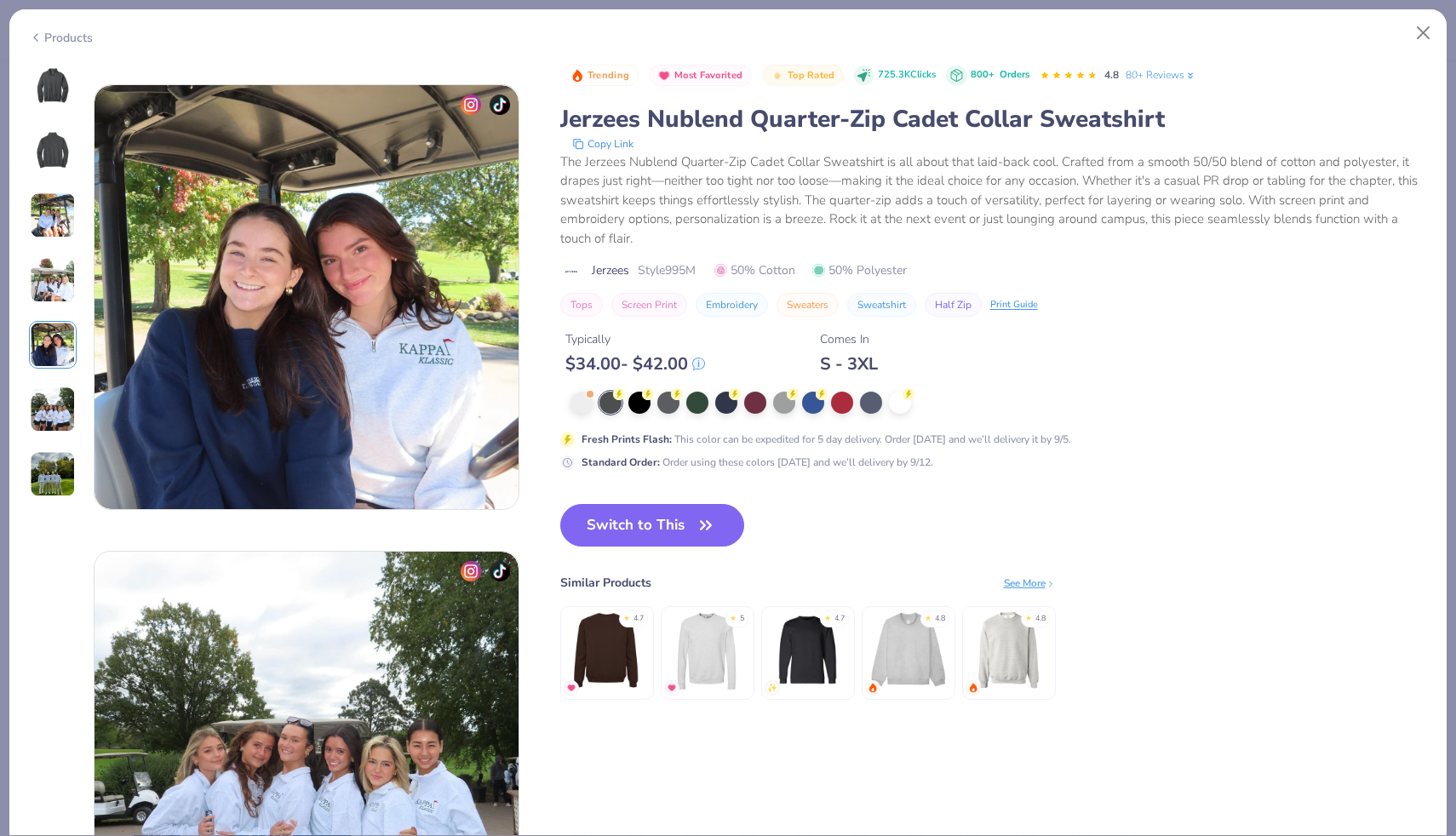
scroll to position [1867, 0]
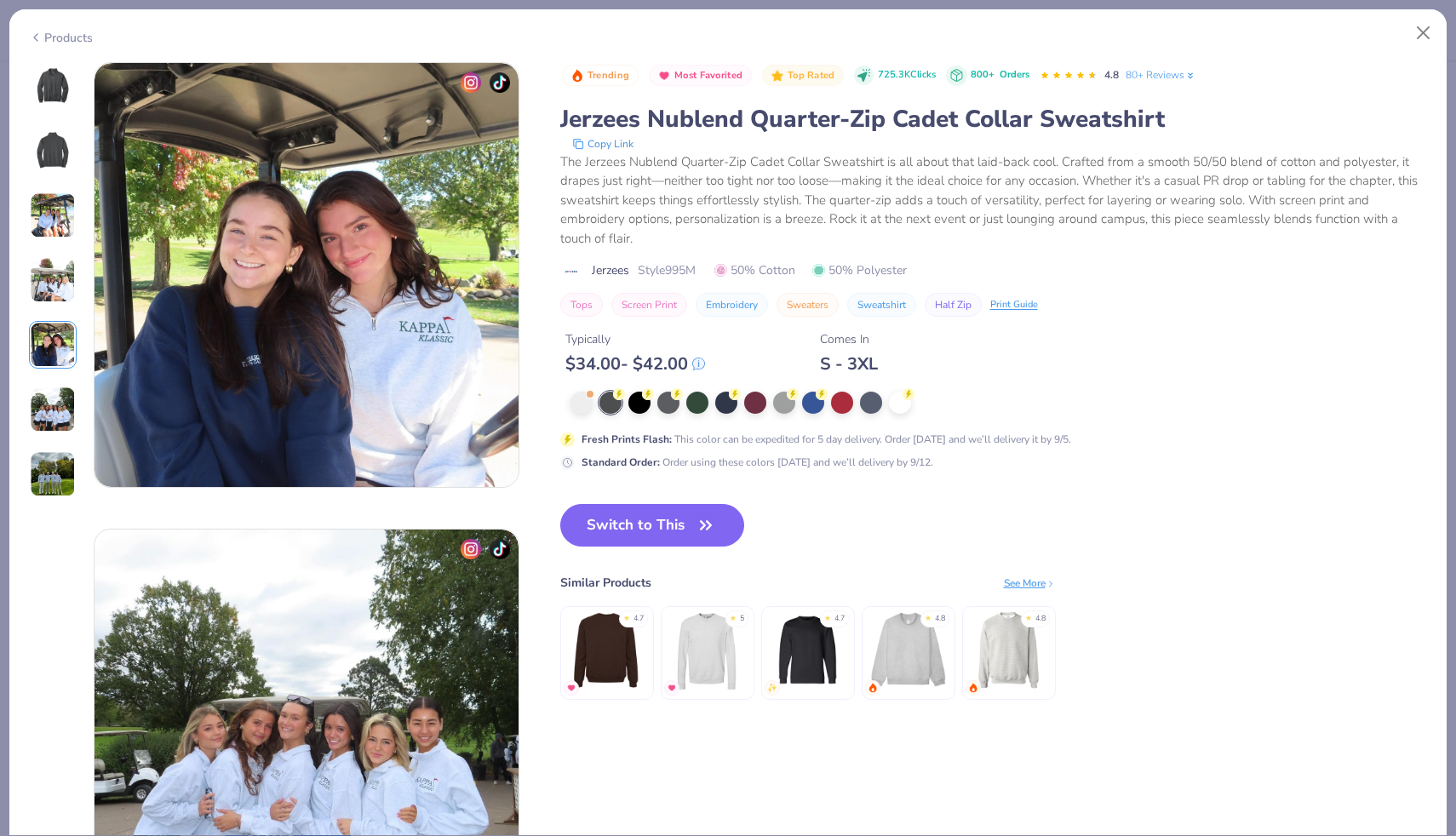
click at [58, 383] on div at bounding box center [52, 280] width 47 height 436
click at [66, 411] on img at bounding box center [53, 410] width 46 height 46
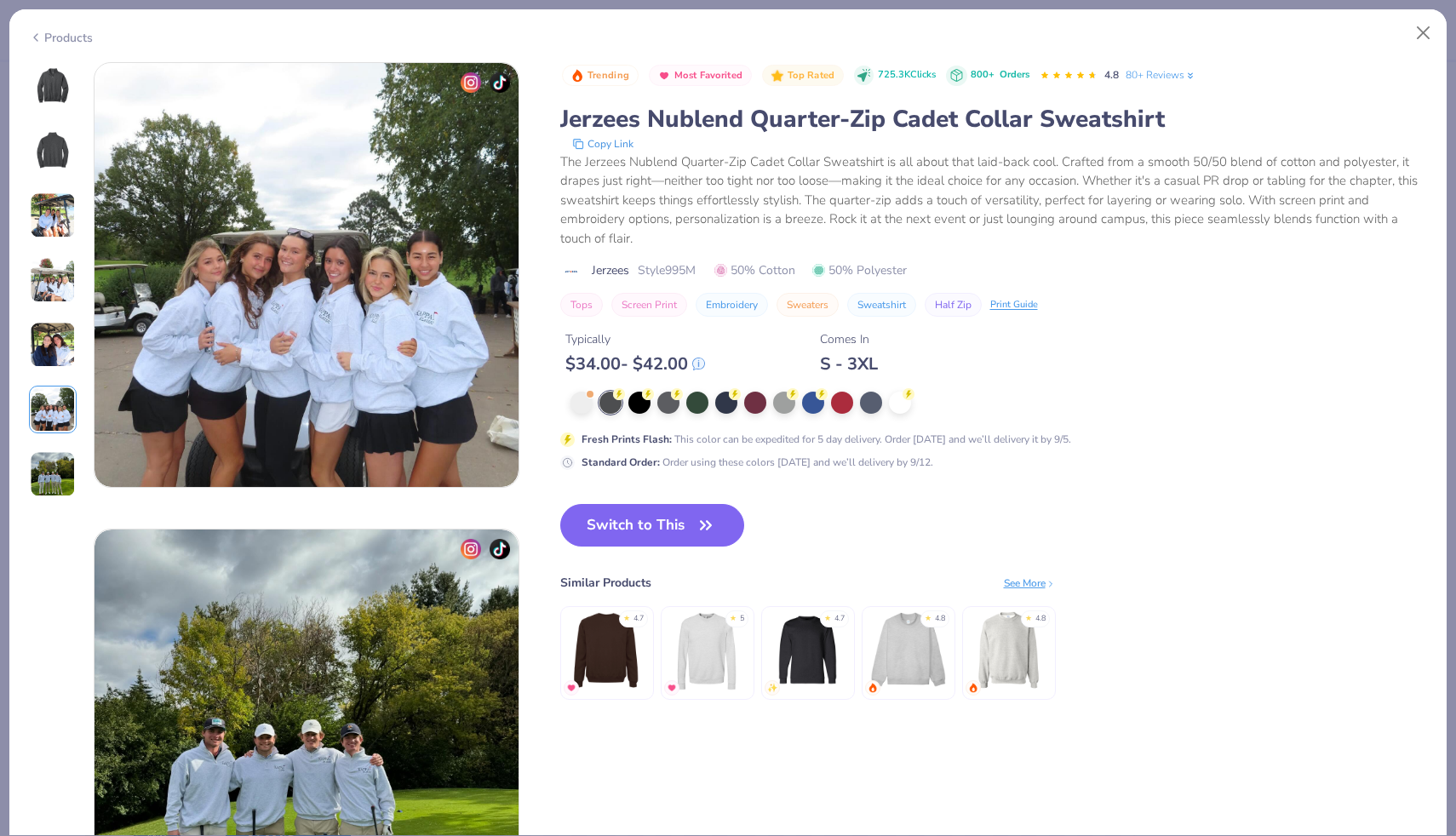
click at [62, 471] on img at bounding box center [53, 475] width 46 height 46
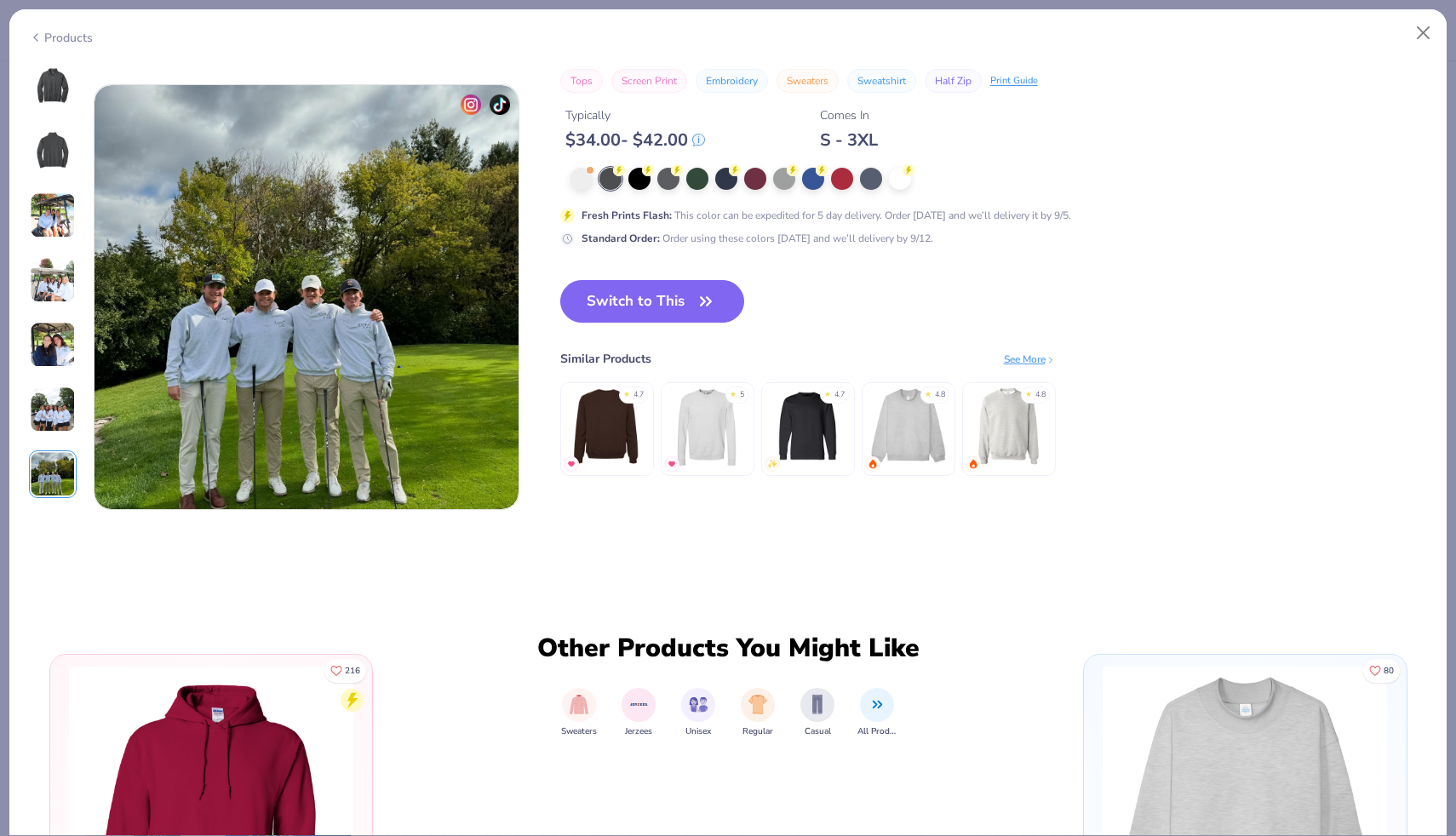
scroll to position [2800, 0]
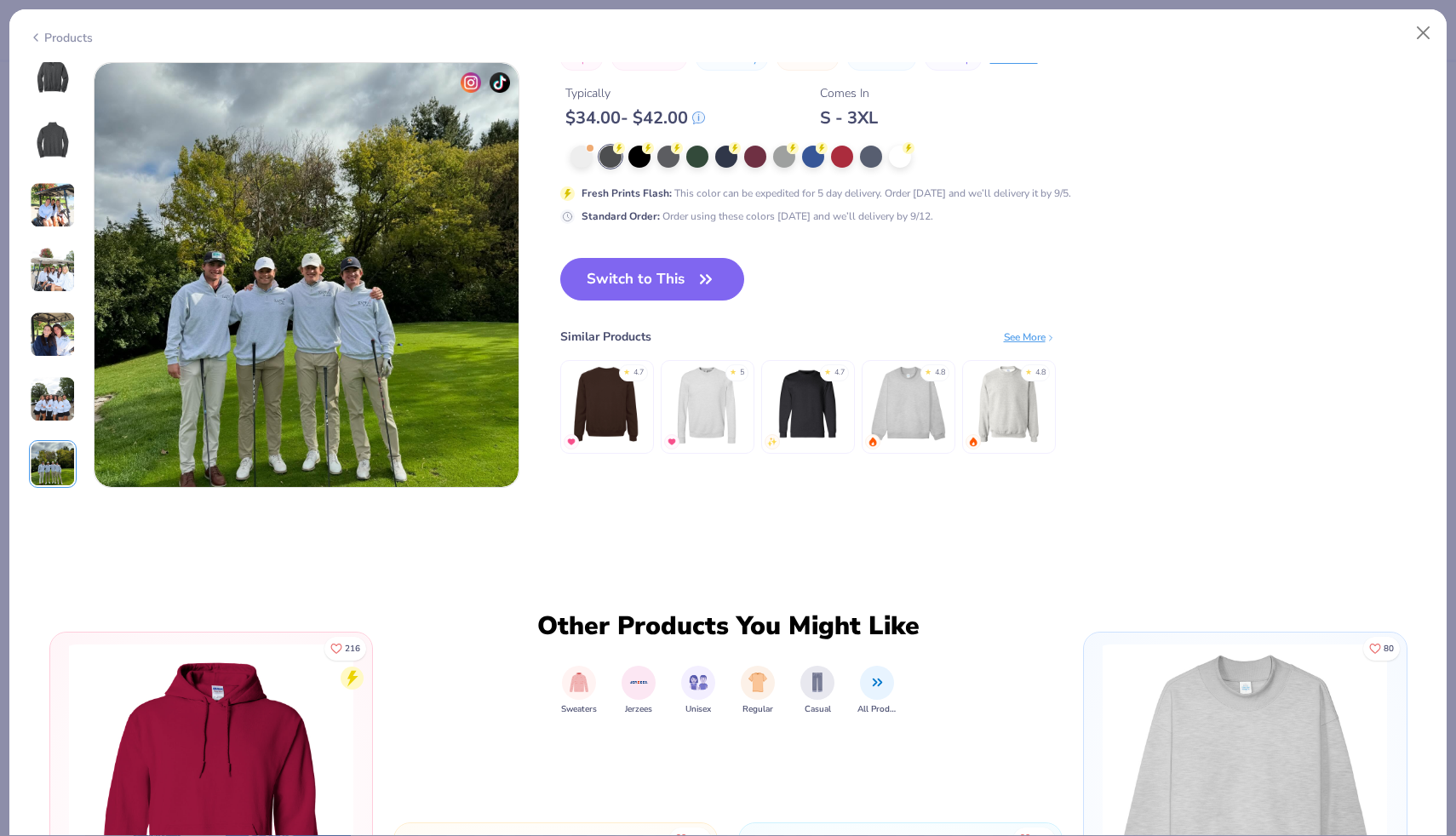
click at [231, 331] on img at bounding box center [306, 275] width 424 height 425
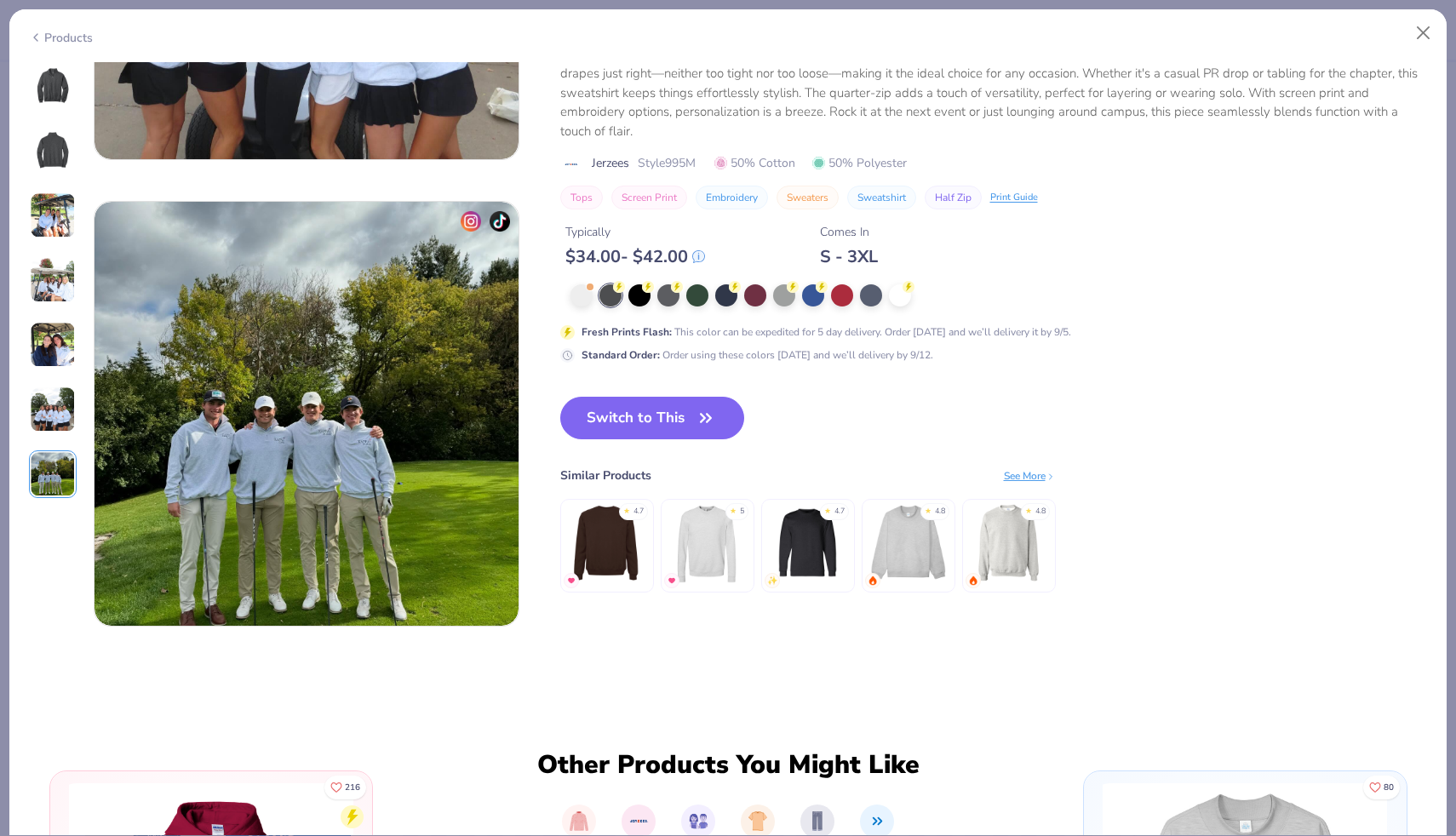
click at [70, 67] on img at bounding box center [53, 86] width 41 height 41
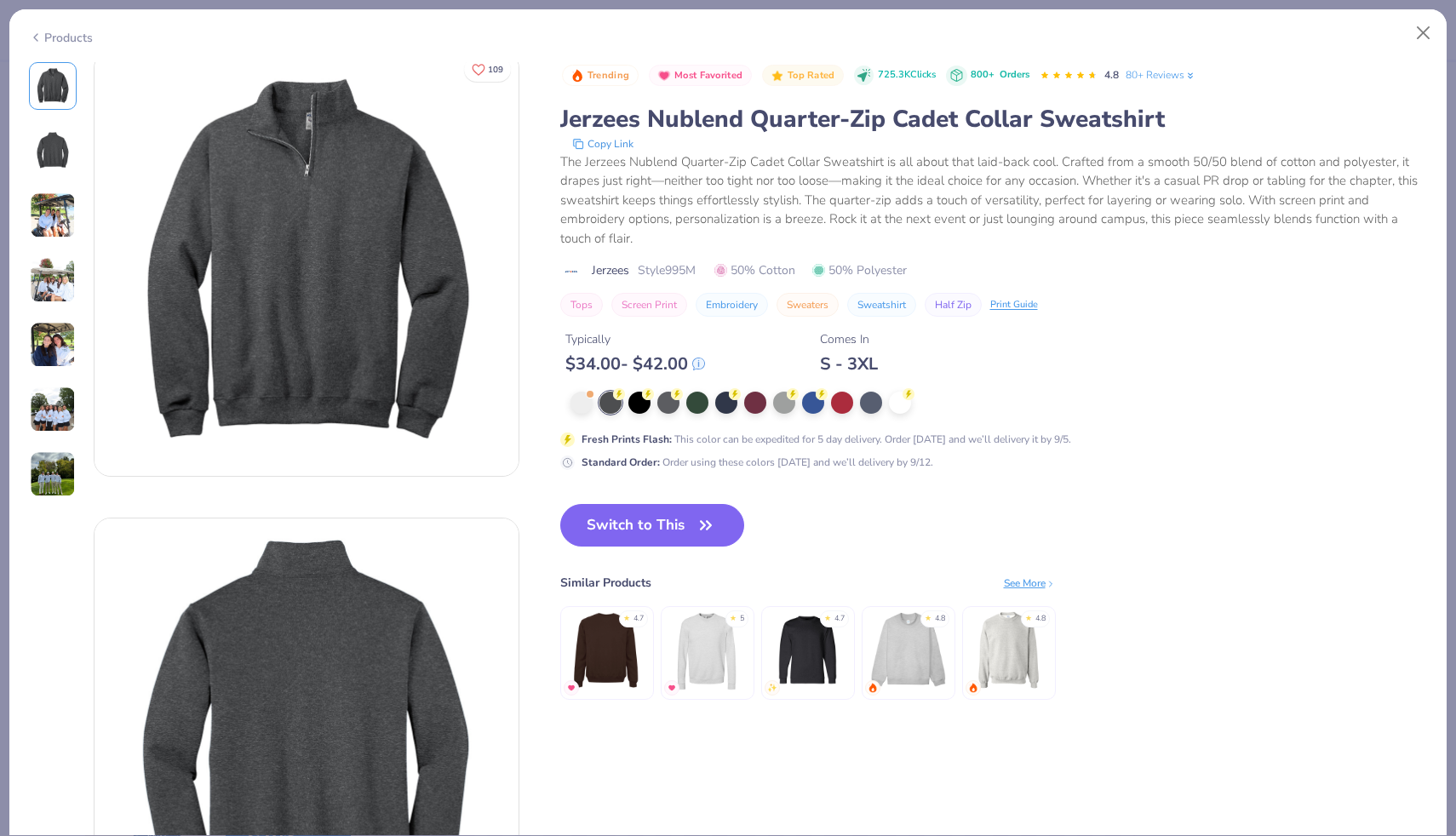
scroll to position [0, 0]
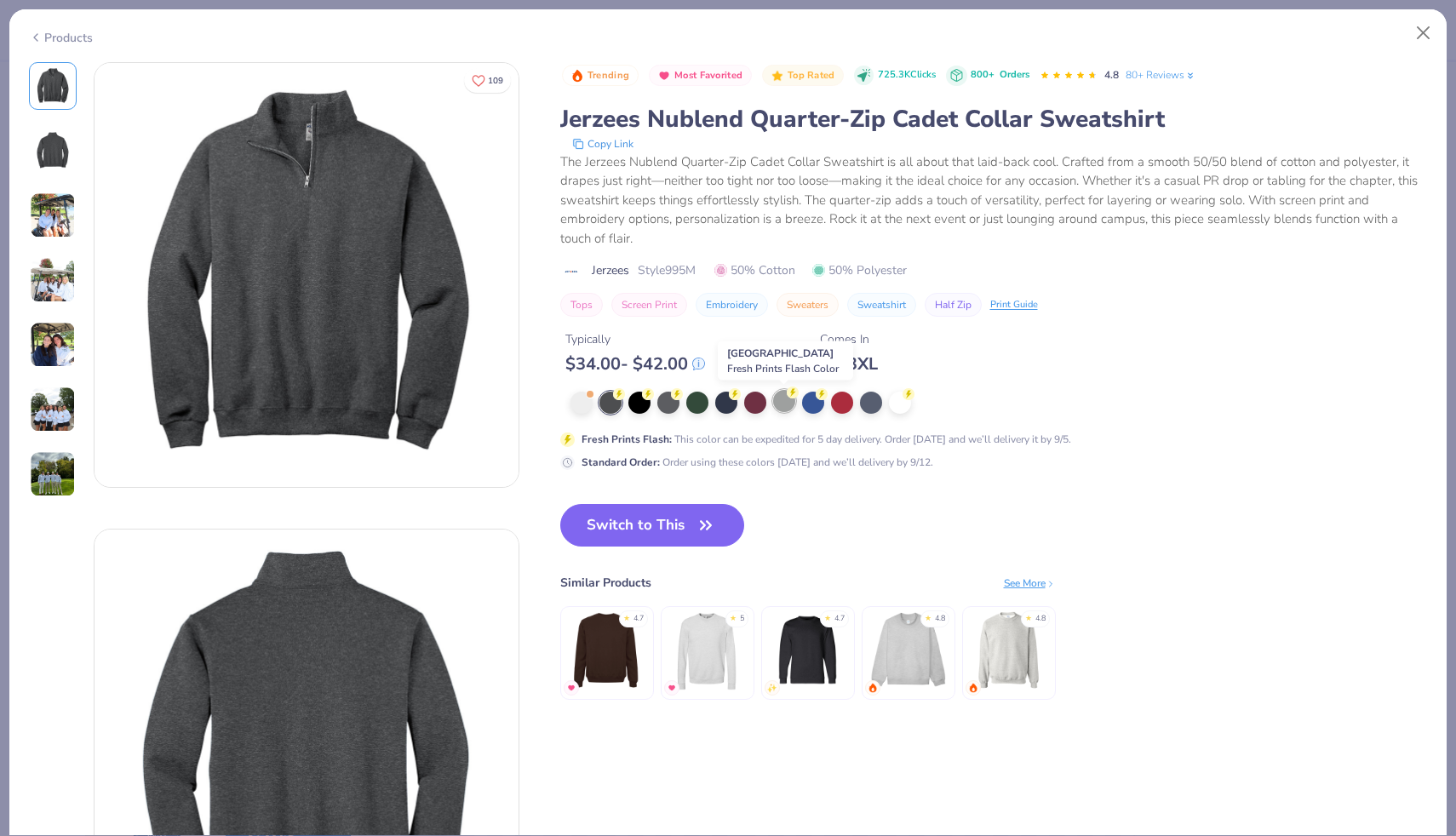
click at [782, 406] on div at bounding box center [784, 401] width 22 height 22
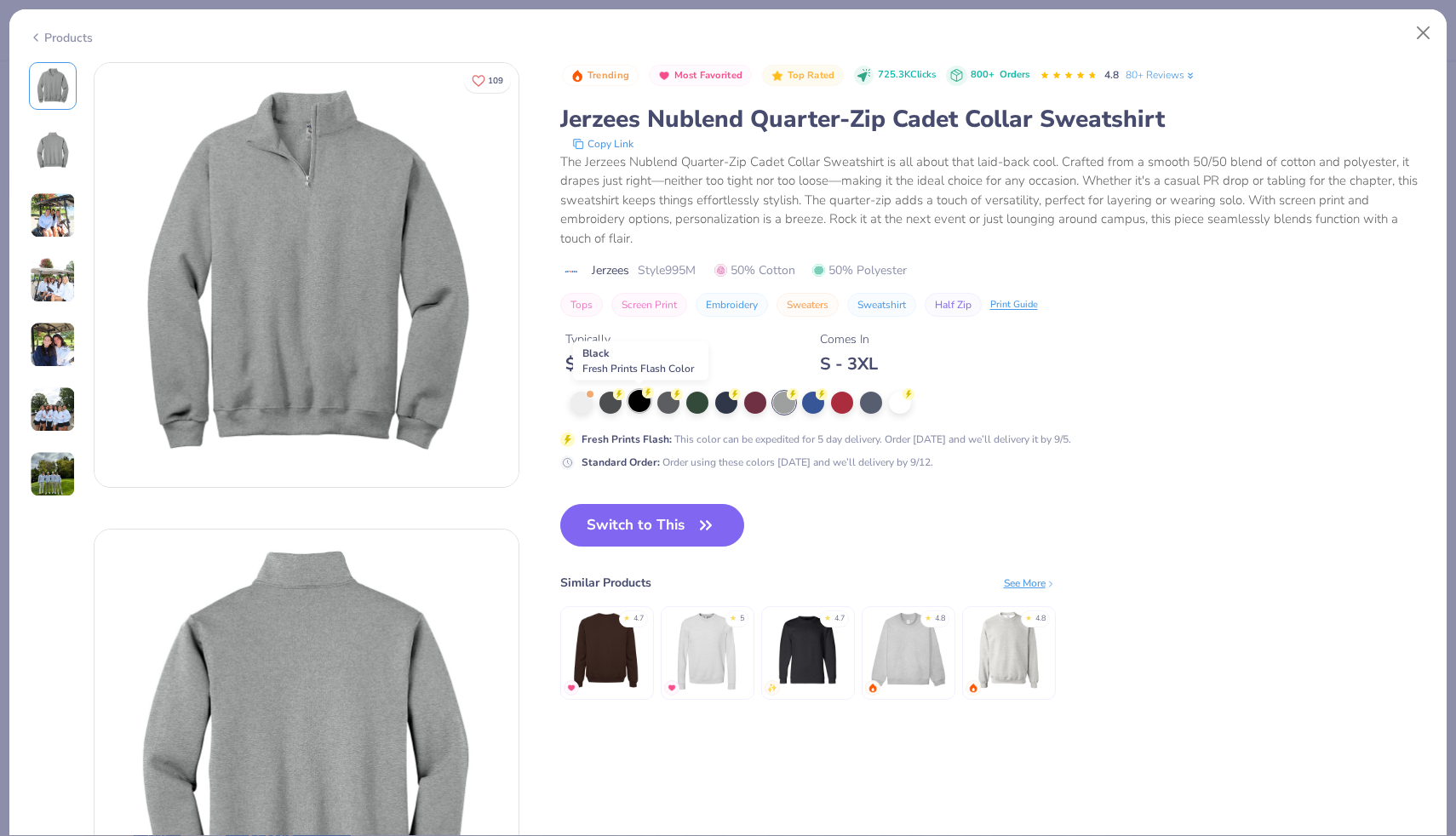
click at [639, 404] on div at bounding box center [640, 401] width 22 height 22
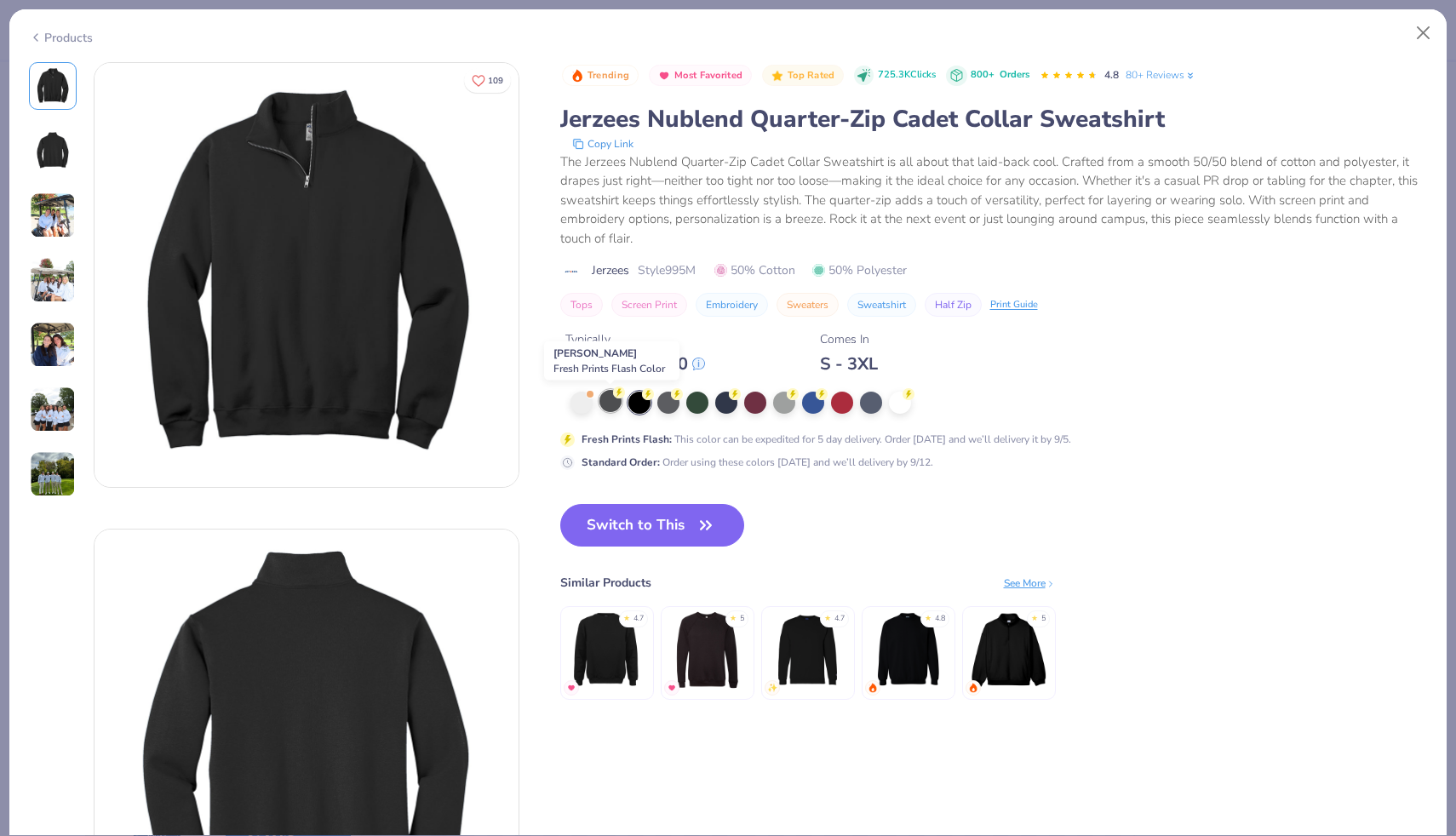
click at [612, 404] on div at bounding box center [610, 401] width 22 height 22
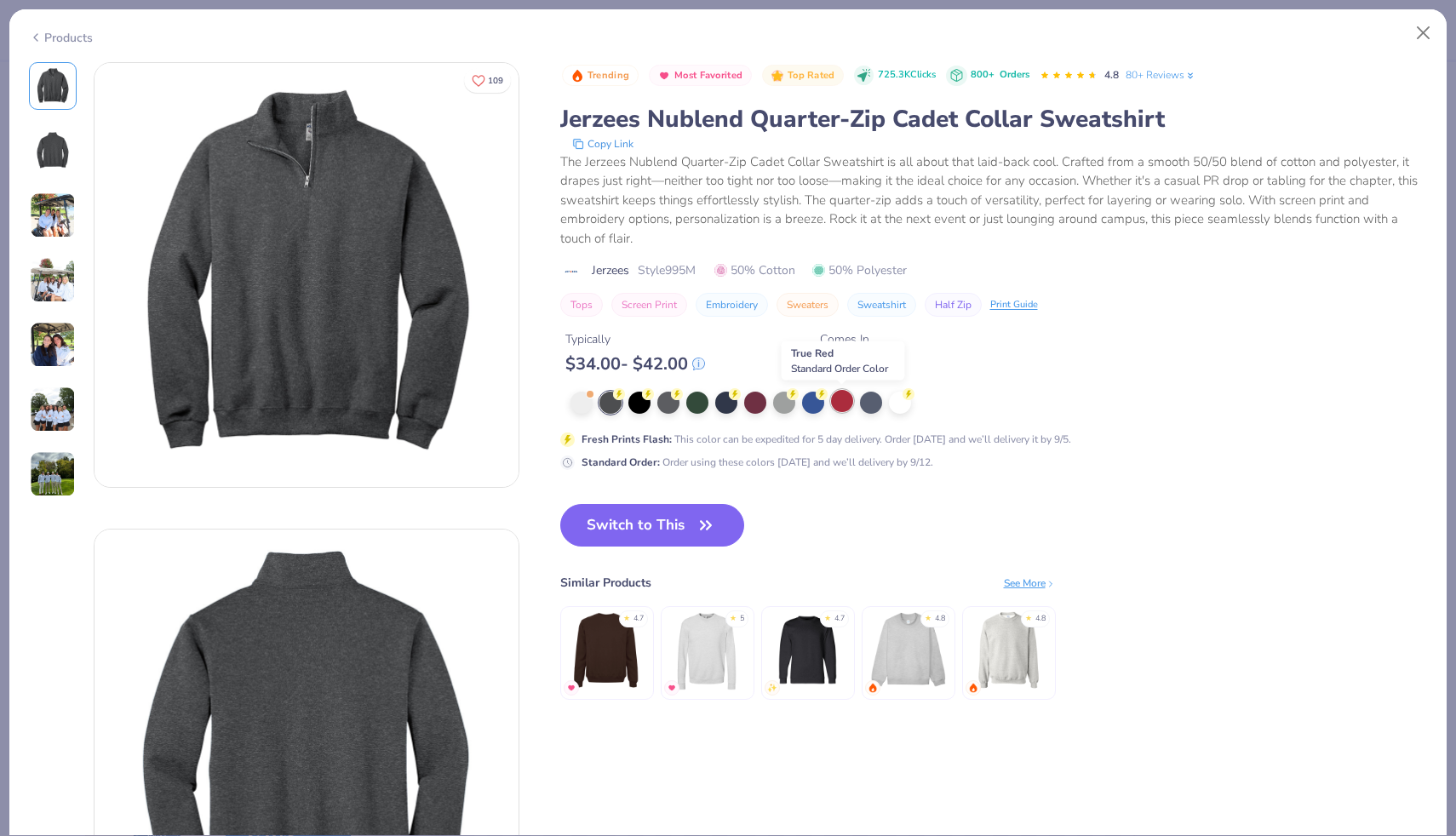
click at [840, 403] on div at bounding box center [842, 401] width 22 height 22
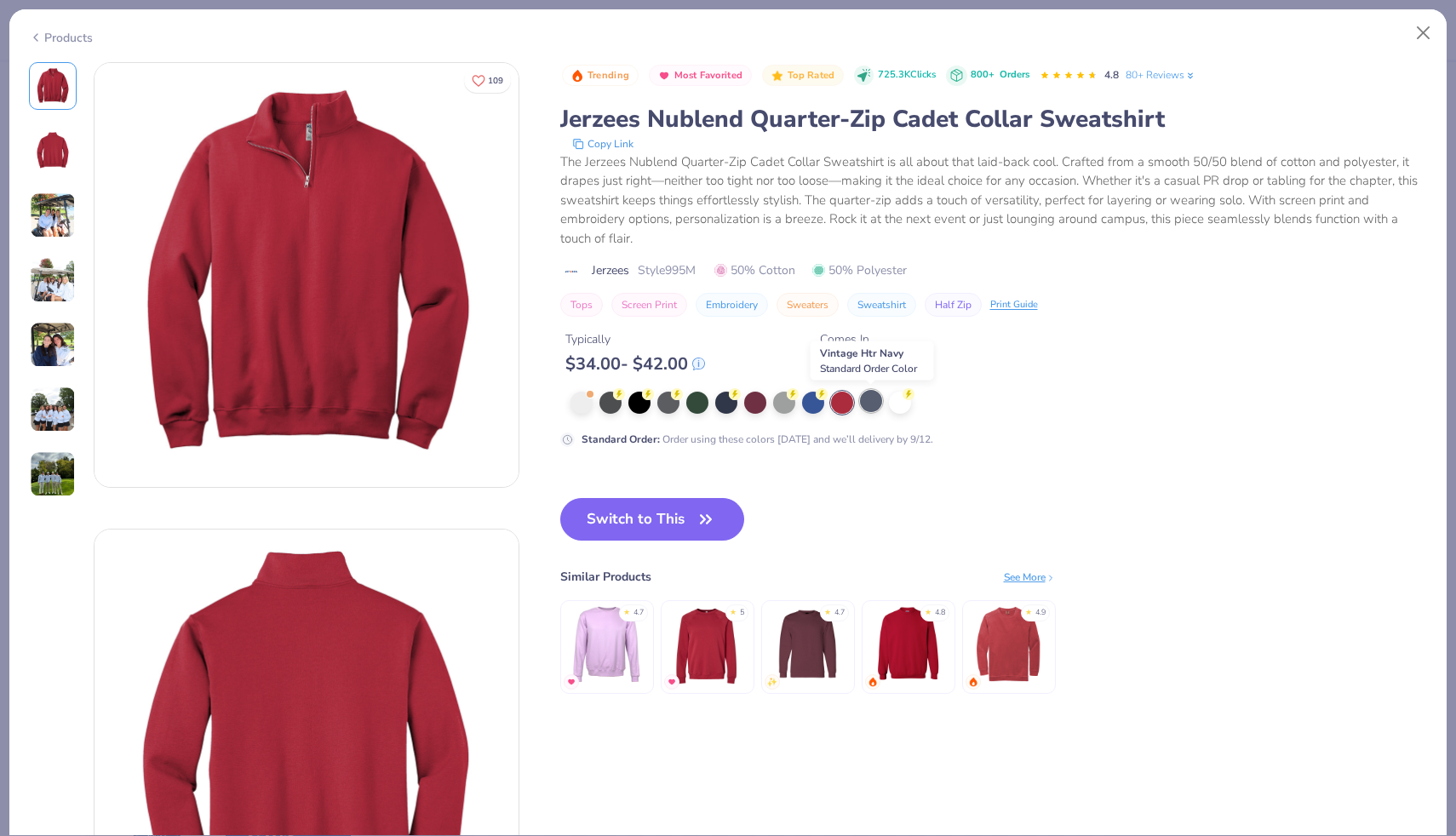
click at [869, 409] on div at bounding box center [871, 401] width 22 height 22
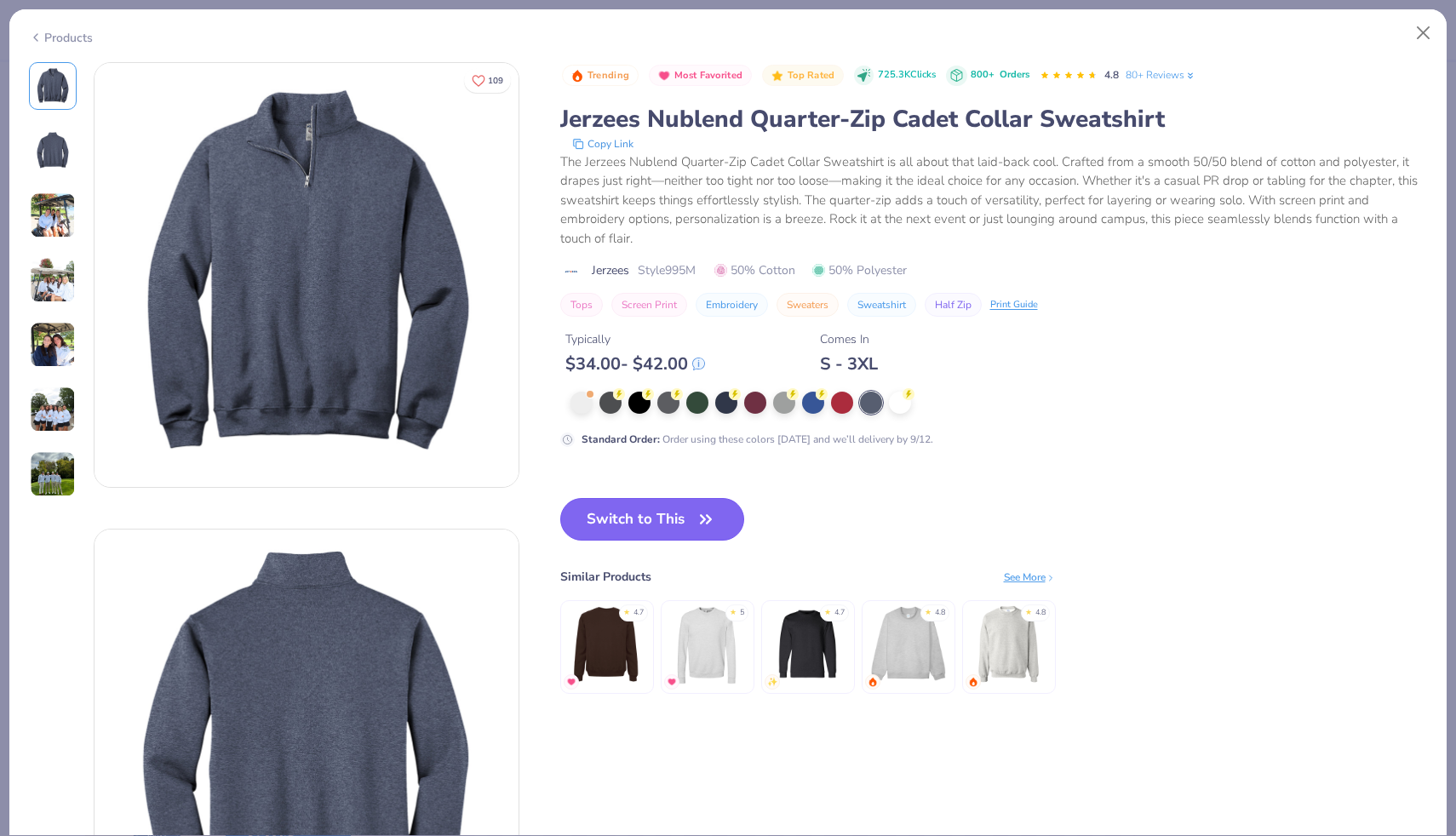
click at [679, 503] on button "Switch to This" at bounding box center [652, 519] width 185 height 43
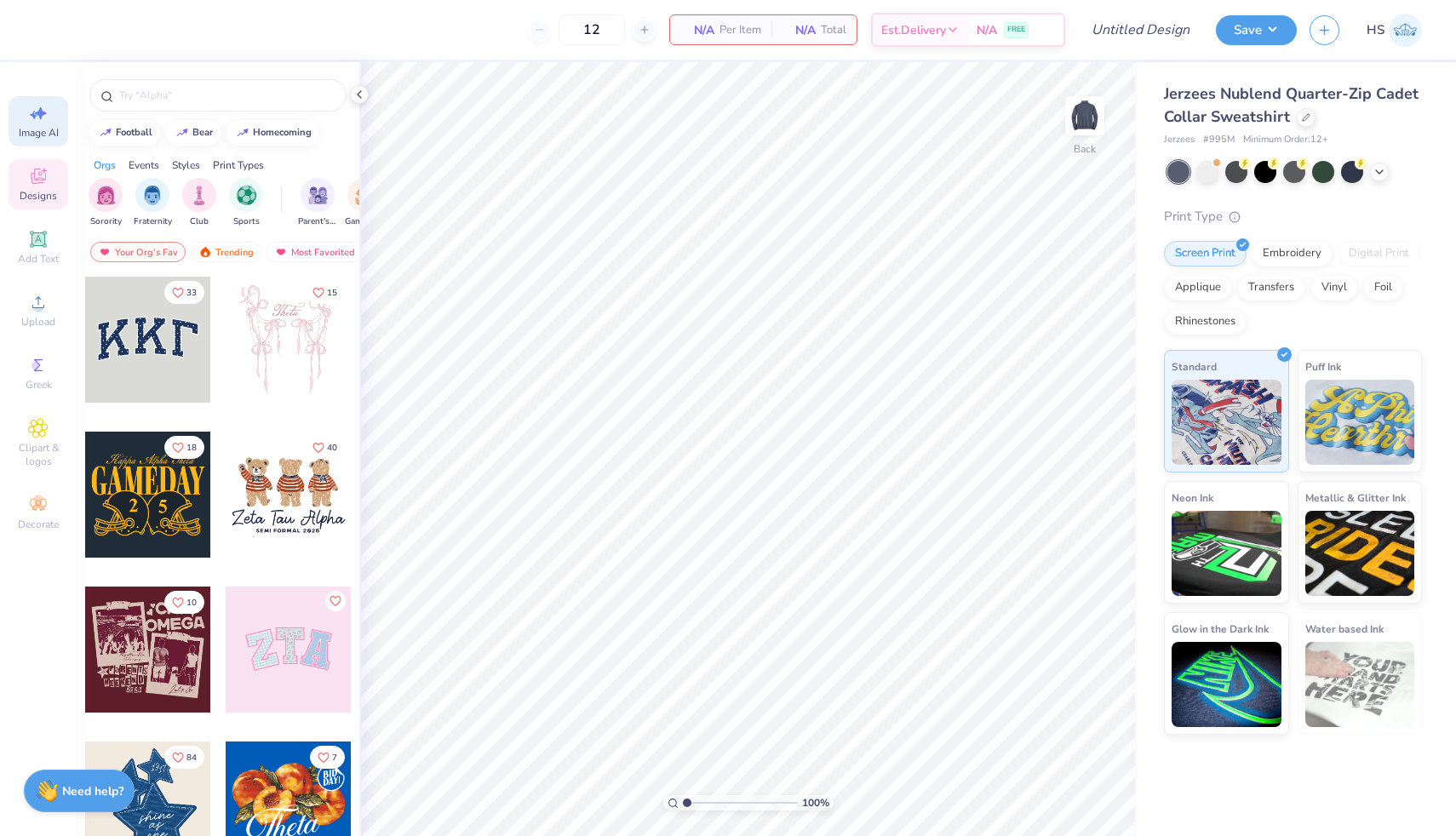
click at [36, 106] on icon at bounding box center [38, 113] width 20 height 20
select select "4"
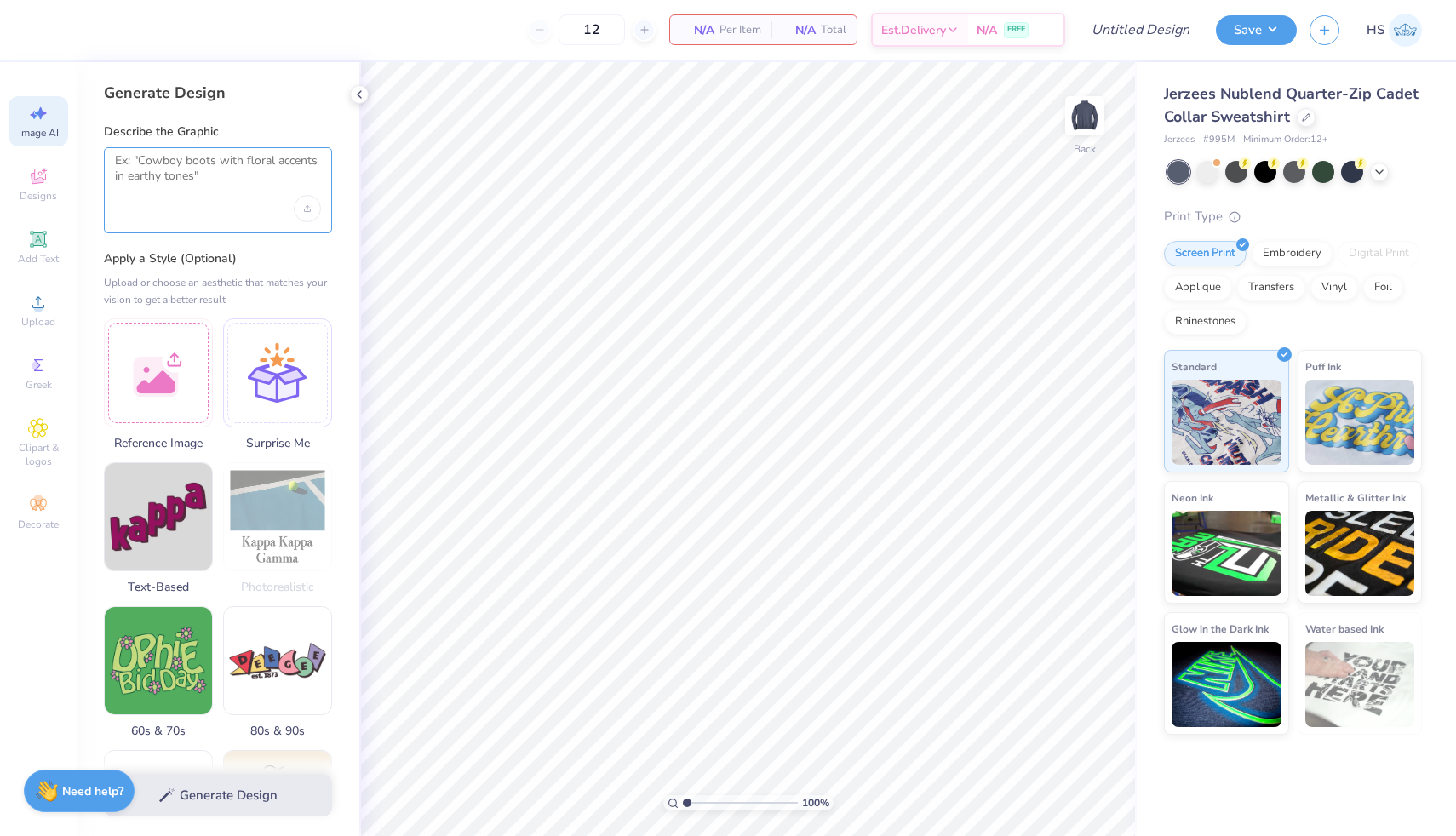
click at [199, 190] on textarea at bounding box center [218, 175] width 206 height 43
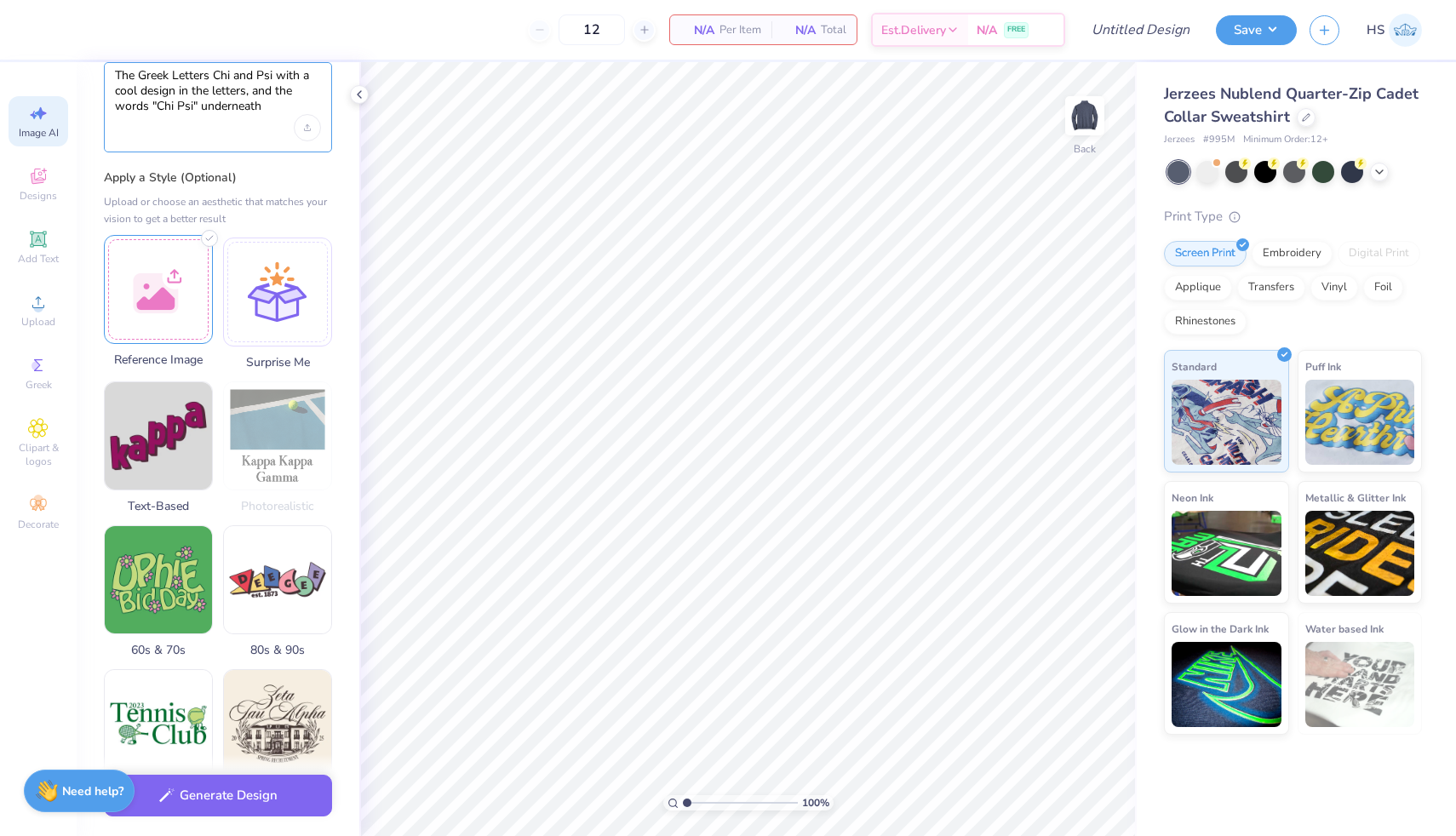
scroll to position [86, 0]
click at [174, 441] on img at bounding box center [159, 433] width 108 height 108
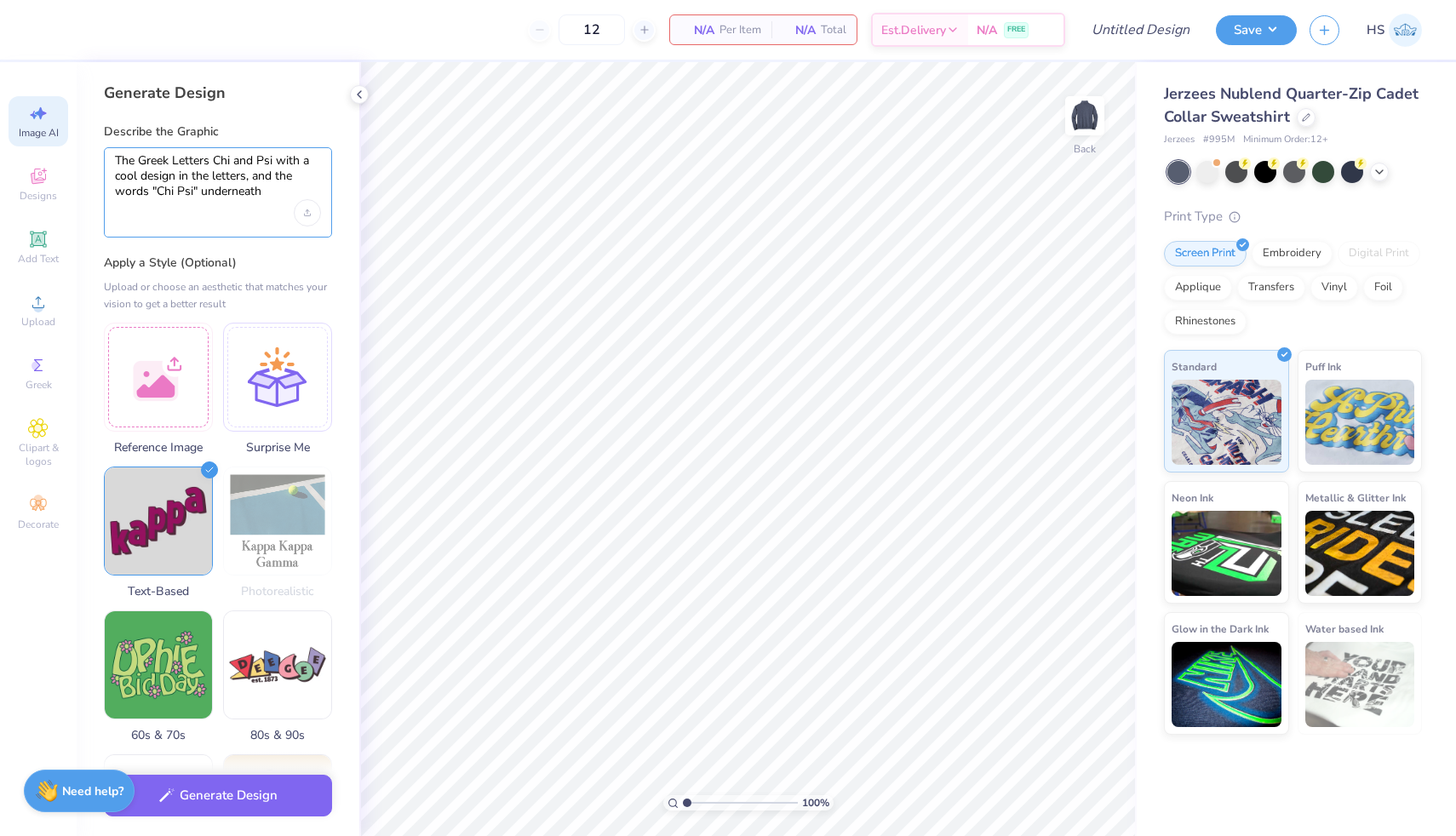
drag, startPoint x: 193, startPoint y: 191, endPoint x: 159, endPoint y: 188, distance: 34.1
click at [159, 188] on textarea "The Greek Letters Chi and Psi with a cool design in the letters, and the words …" at bounding box center [218, 176] width 206 height 46
click at [322, 104] on div "Generate Design Describe the Graphic The Greek Letters Chi and Psi with a cool …" at bounding box center [218, 449] width 282 height 774
click at [292, 189] on textarea "The Greek Letters Chi and Psi with a cool design in the letters, and the words …" at bounding box center [218, 176] width 206 height 46
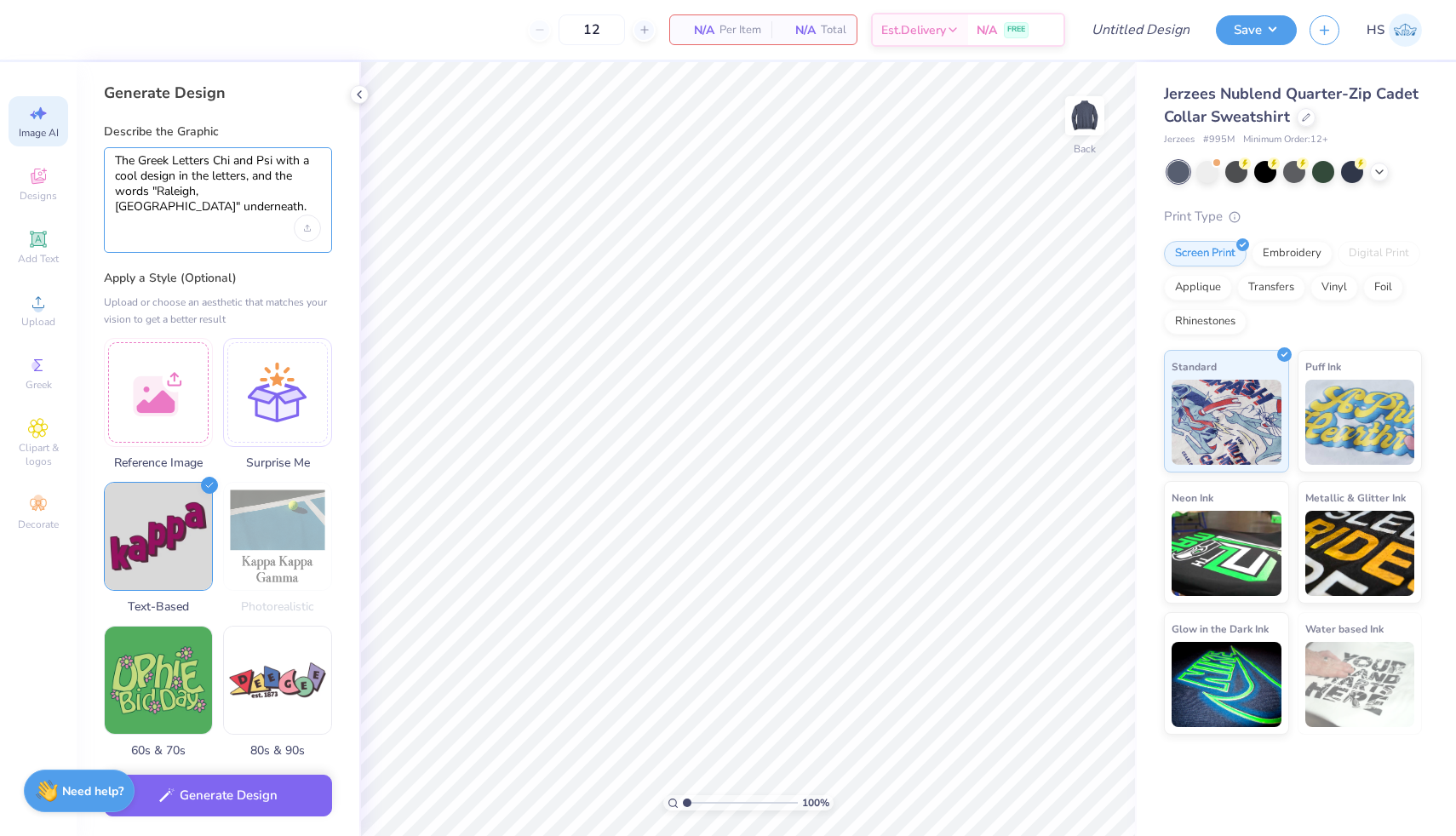
drag, startPoint x: 251, startPoint y: 213, endPoint x: 104, endPoint y: 144, distance: 162.4
click at [104, 146] on div "Describe the Graphic The Greek Letters Chi and Psi with a cool design in the le…" at bounding box center [218, 188] width 228 height 129
type textarea "The Greek Letters Chi and Psi with a cool design in the letters, and the words …"
click at [258, 804] on button "Generate Design" at bounding box center [218, 791] width 228 height 42
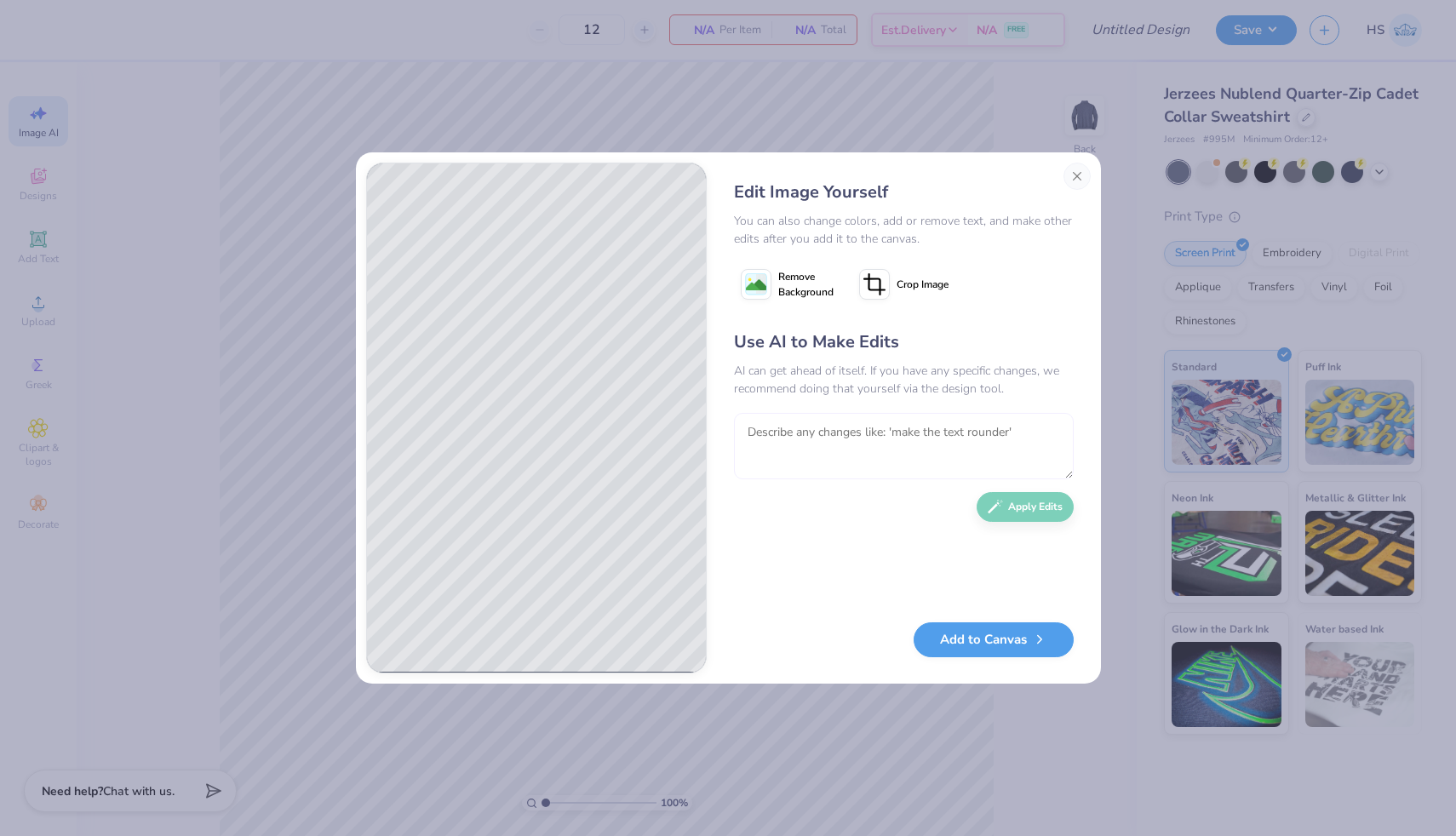
click at [798, 426] on textarea at bounding box center [904, 447] width 340 height 67
click at [872, 433] on textarea "make the design more manly" at bounding box center [904, 447] width 340 height 67
click at [942, 434] on textarea "make the design more "manly" at bounding box center [904, 447] width 340 height 67
type textarea "make the design more masculine"
click at [1012, 513] on button "Apply Edits" at bounding box center [1025, 503] width 98 height 30
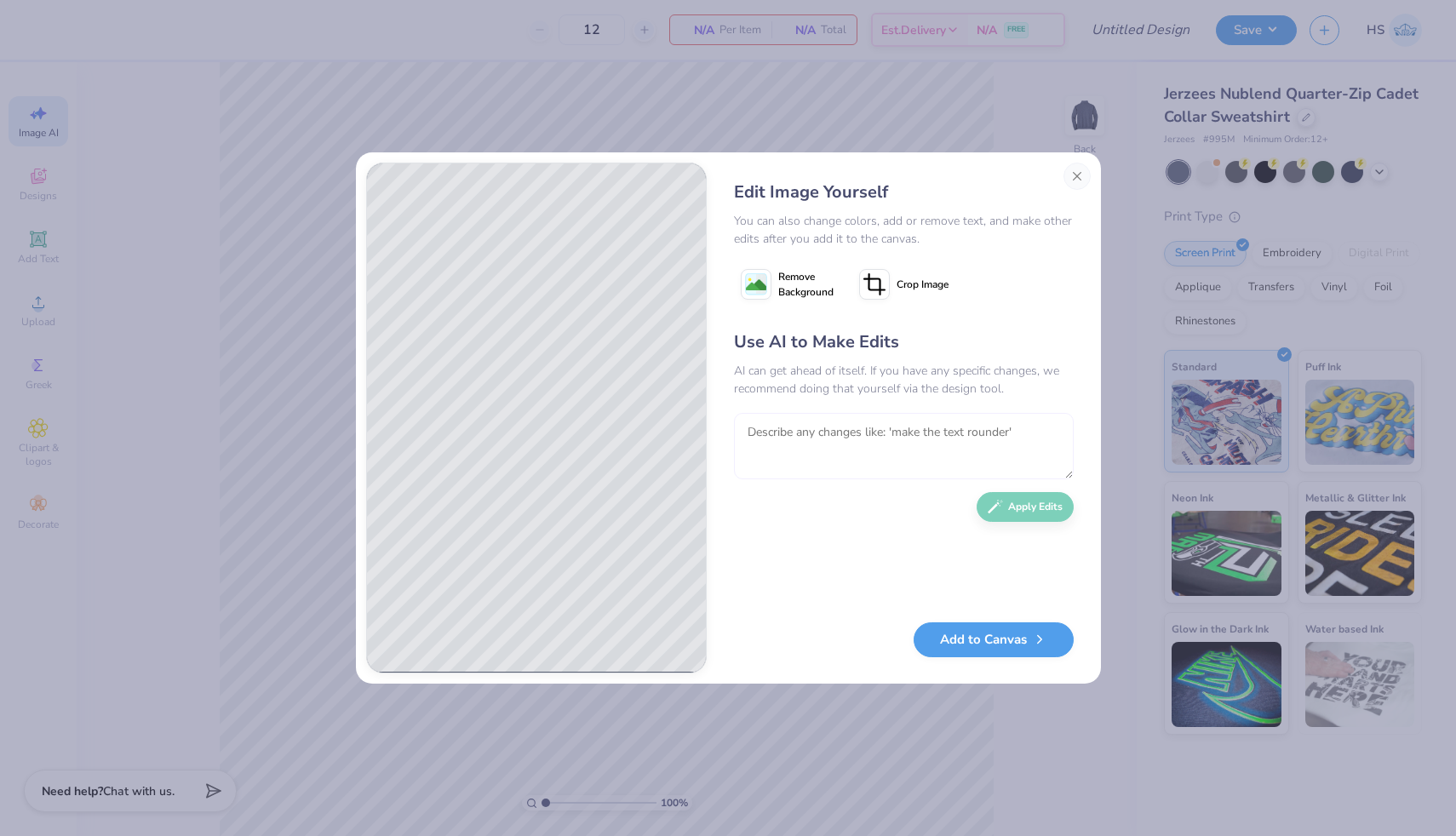
click at [918, 430] on textarea at bounding box center [904, 447] width 340 height 67
type textarea "try again and remove the sparkles/stars in the negative space"
click at [1022, 505] on button "Apply Edits" at bounding box center [1025, 503] width 98 height 30
click at [923, 447] on textarea at bounding box center [904, 447] width 340 height 67
click at [1079, 184] on button "Close" at bounding box center [1076, 176] width 27 height 27
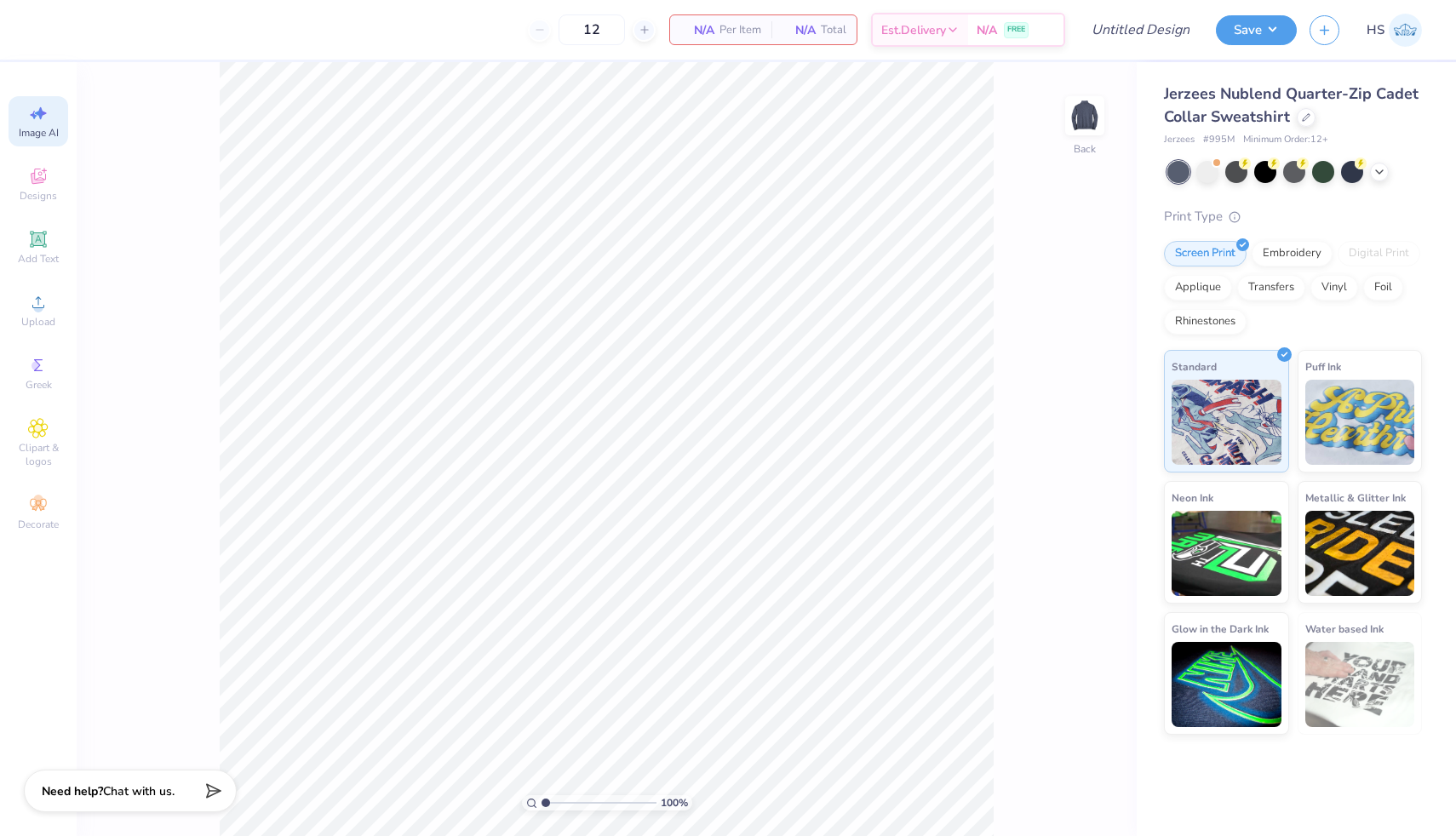
scroll to position [0, 38]
click at [34, 111] on icon at bounding box center [38, 113] width 20 height 20
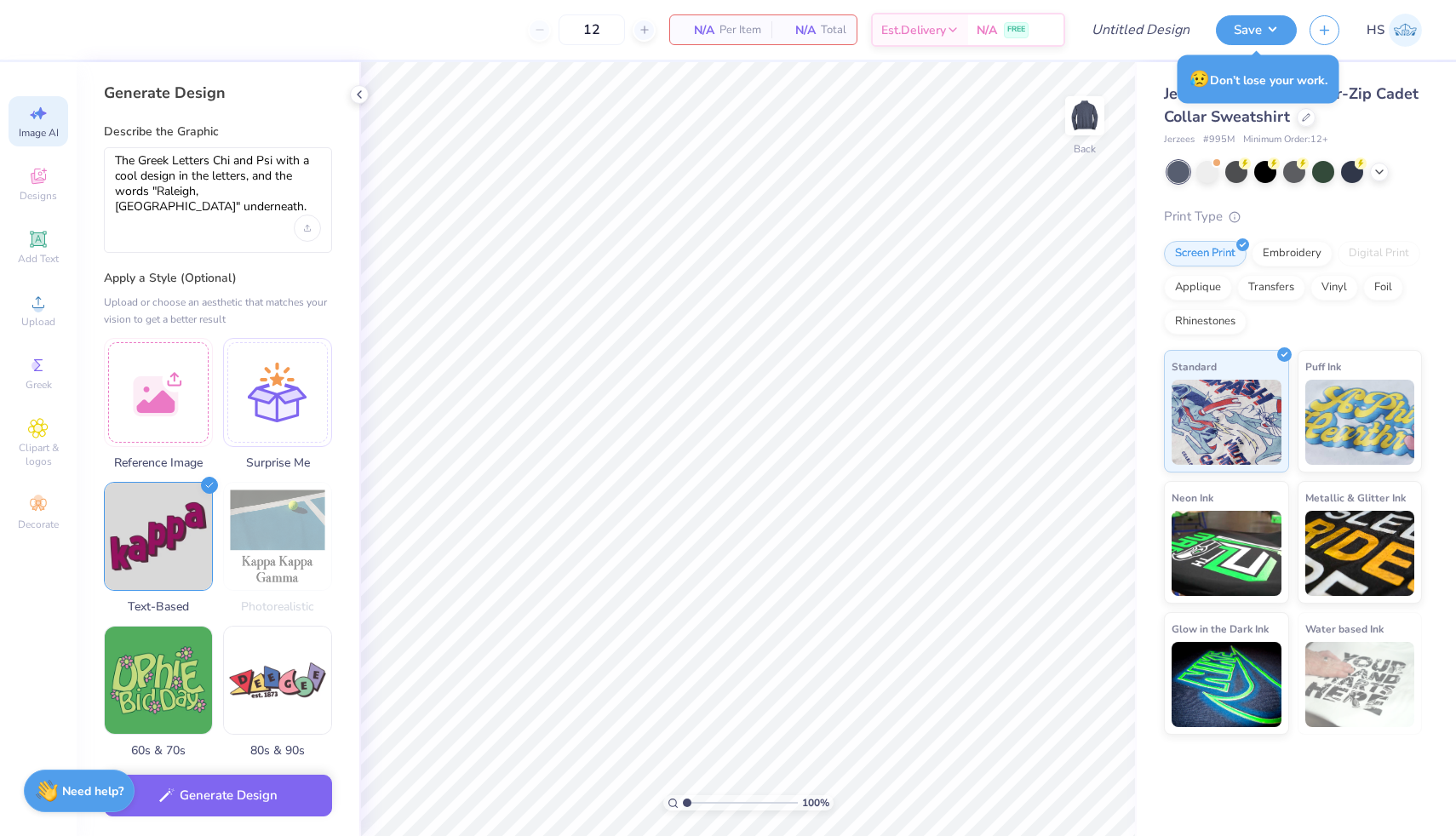
scroll to position [0, 0]
click at [220, 801] on button "Generate Design" at bounding box center [218, 791] width 228 height 42
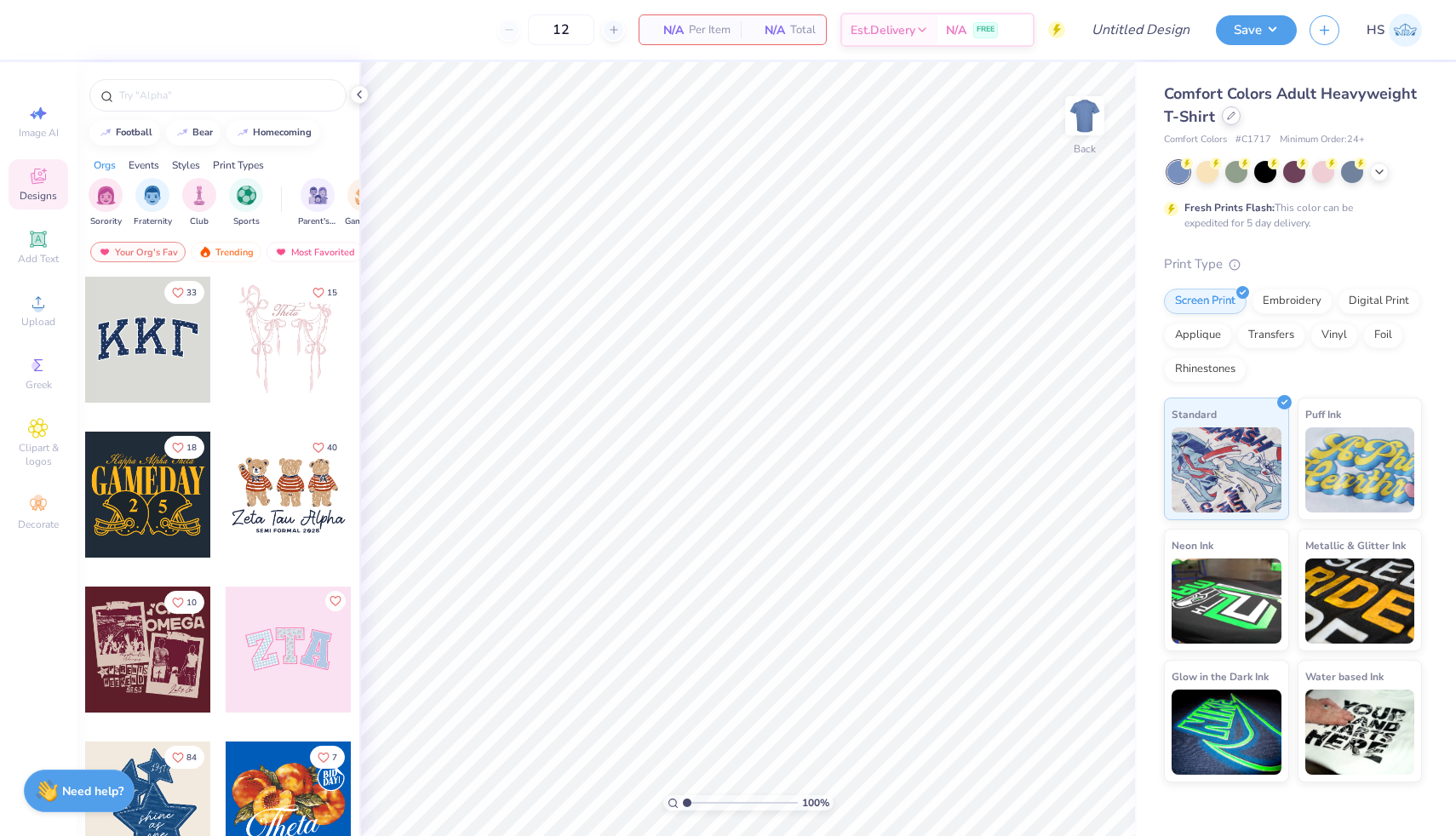
click at [1235, 117] on div at bounding box center [1231, 116] width 19 height 19
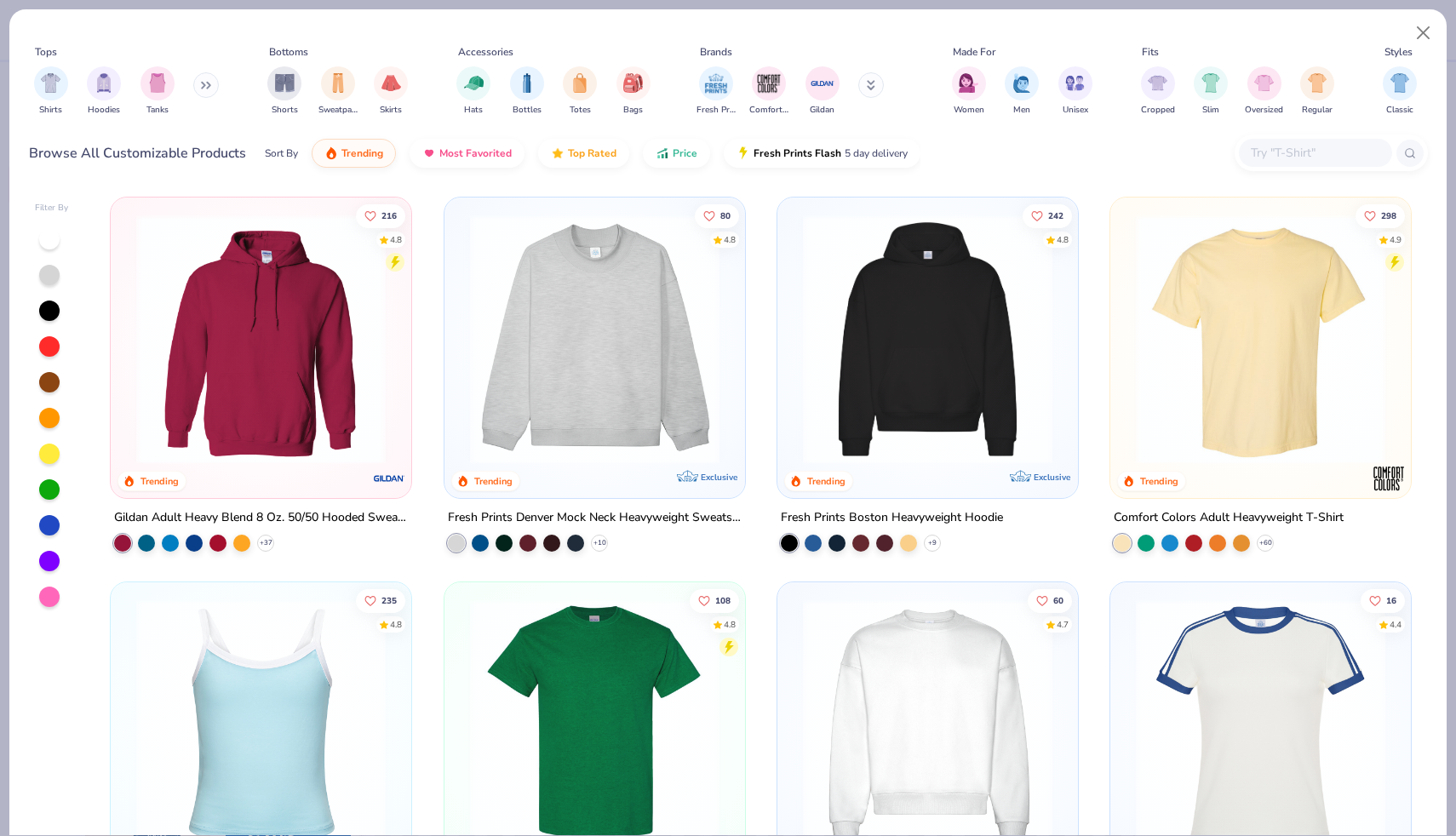
click at [1305, 152] on input "text" at bounding box center [1314, 152] width 131 height 20
